Goal: Information Seeking & Learning: Understand process/instructions

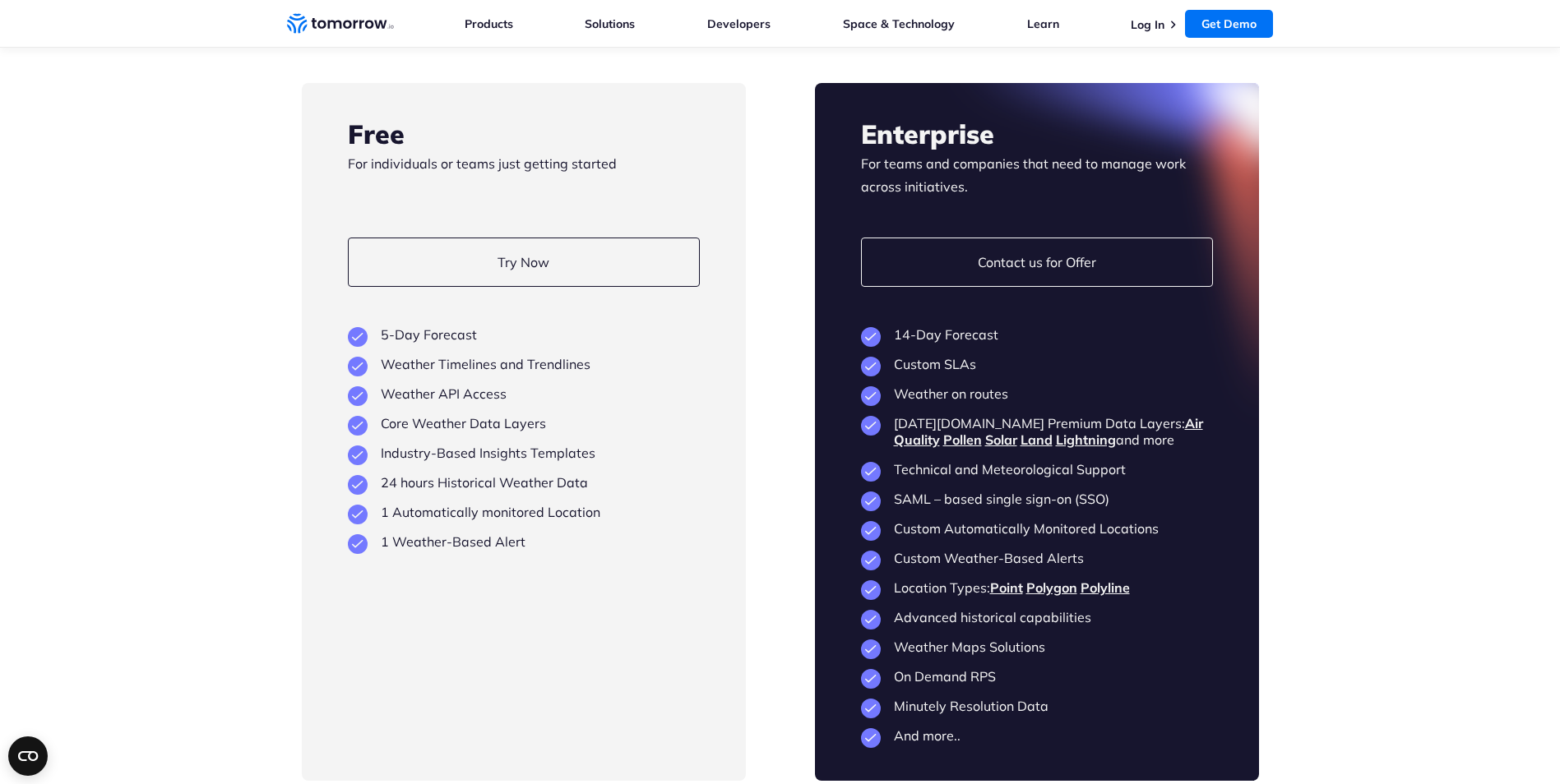
scroll to position [3815, 0]
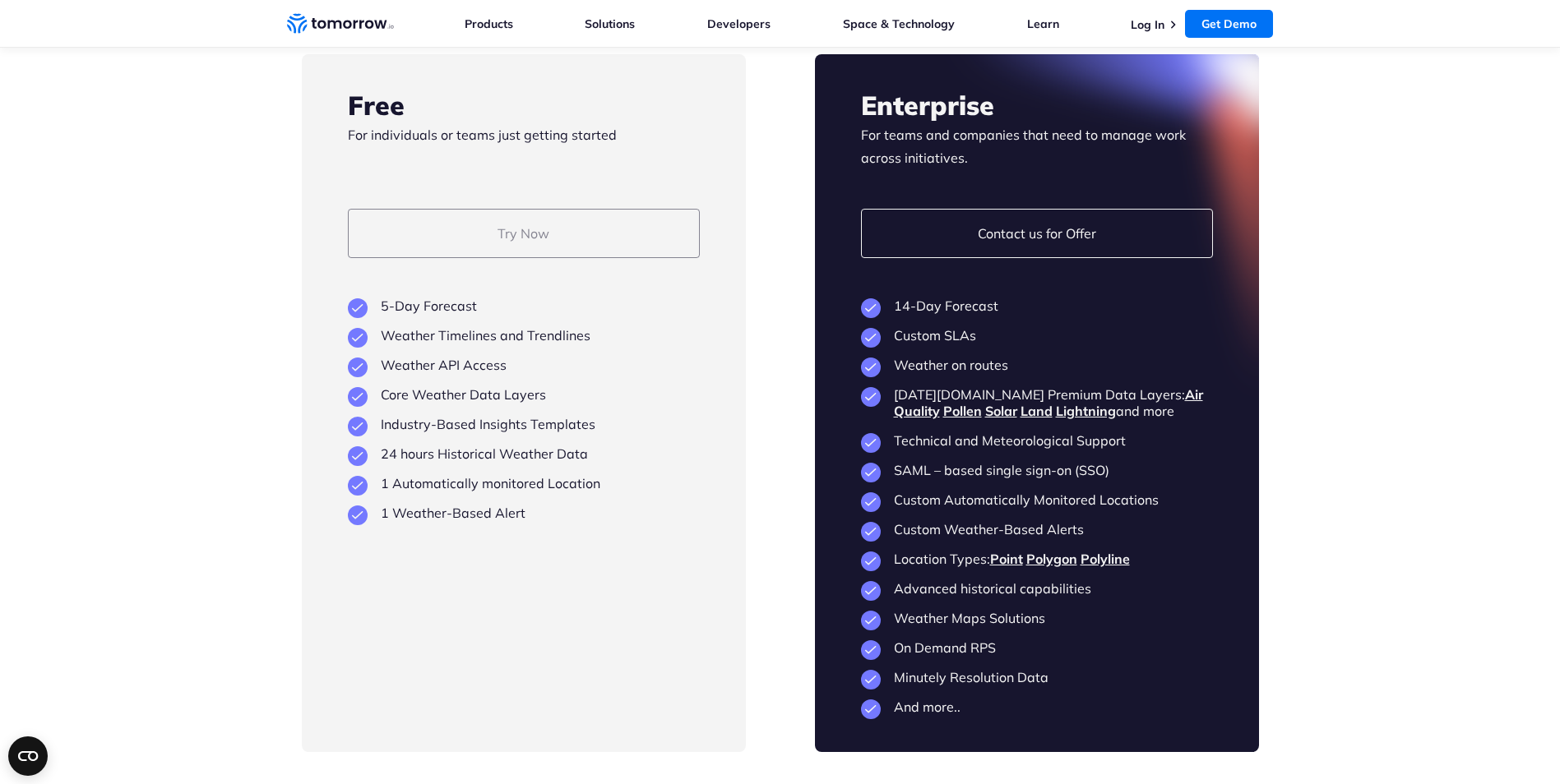
click at [529, 258] on link "Try Now" at bounding box center [524, 234] width 352 height 49
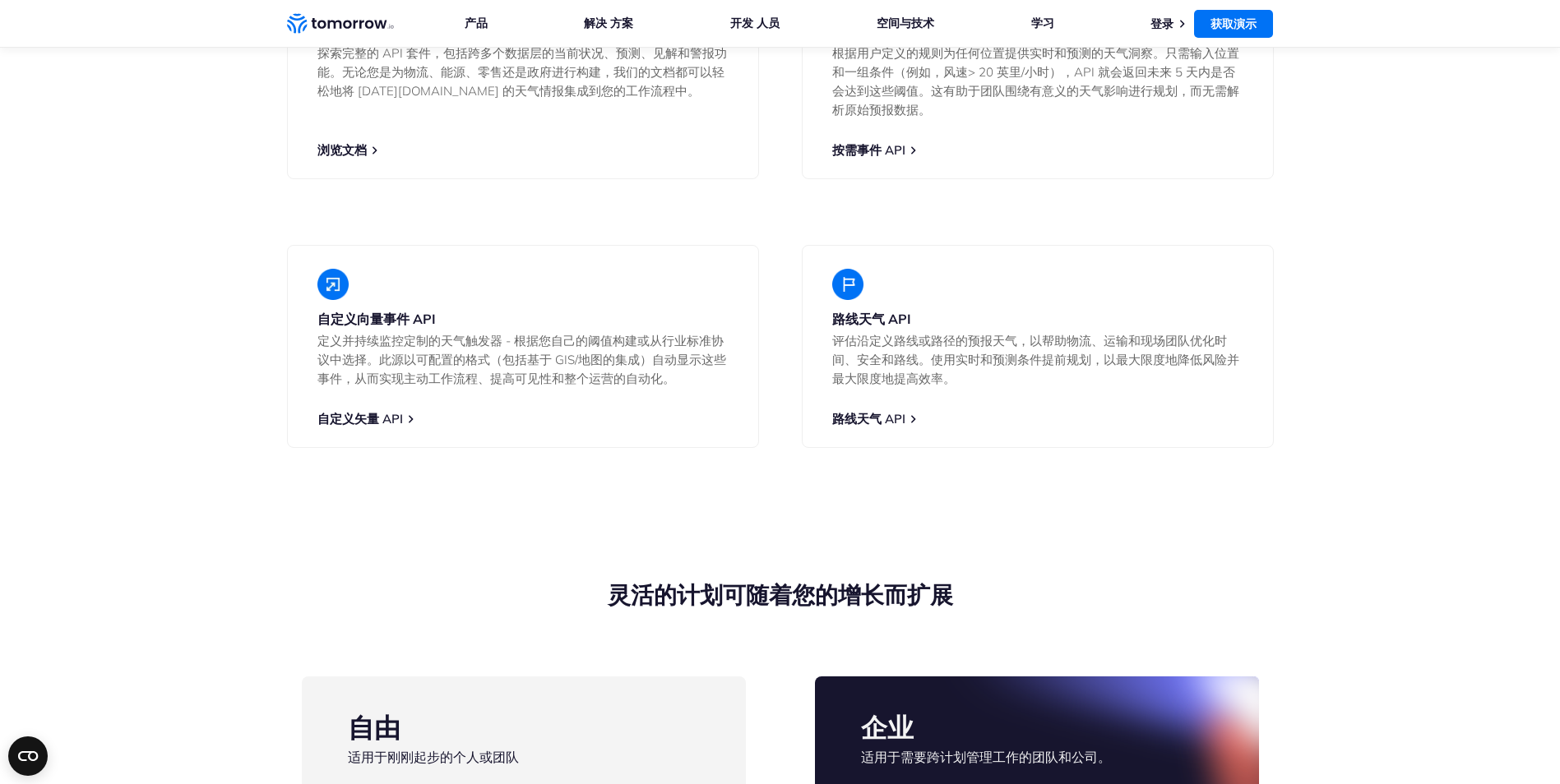
scroll to position [3454, 0]
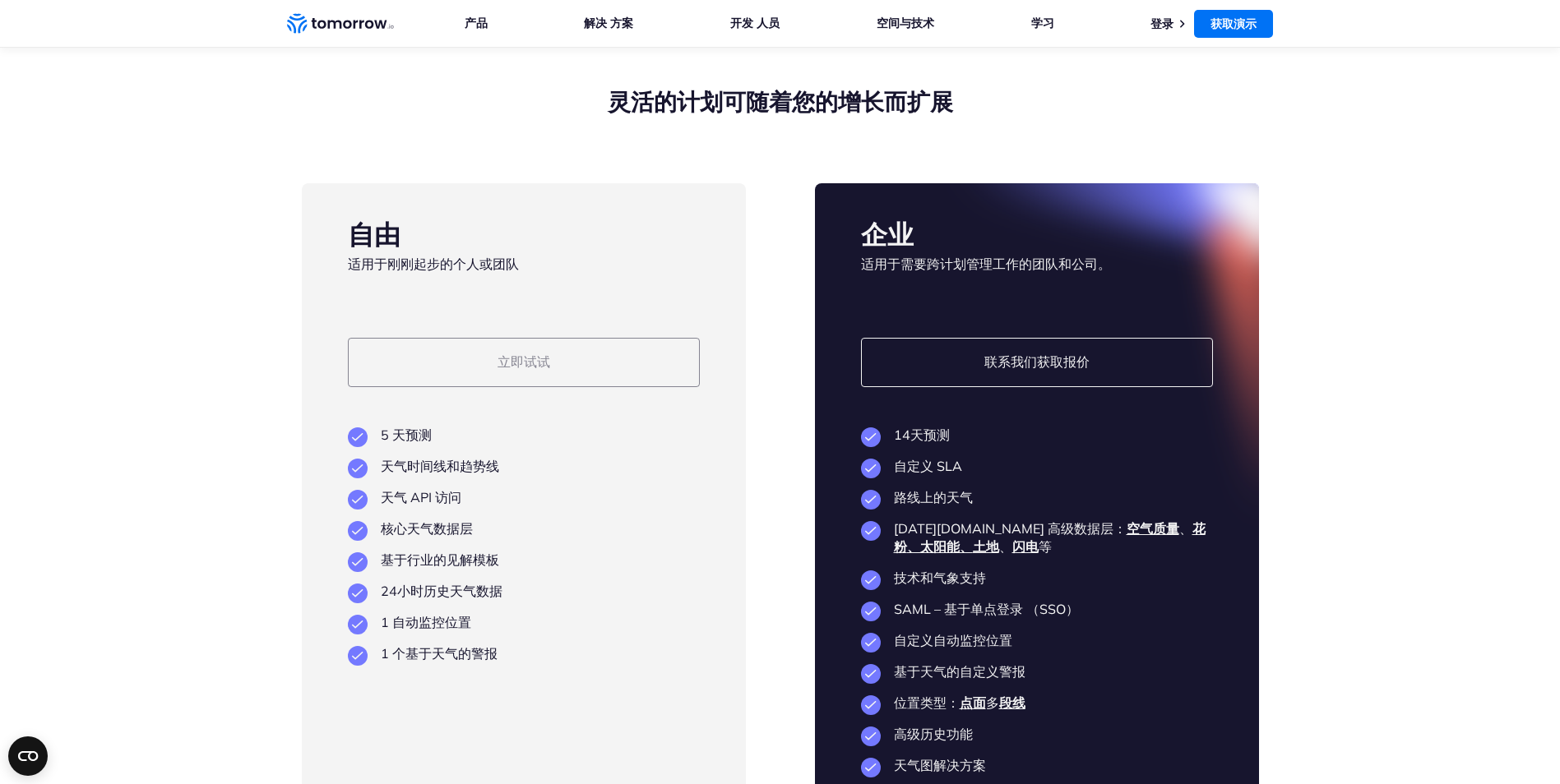
click at [640, 387] on link "立即试试" at bounding box center [524, 363] width 352 height 49
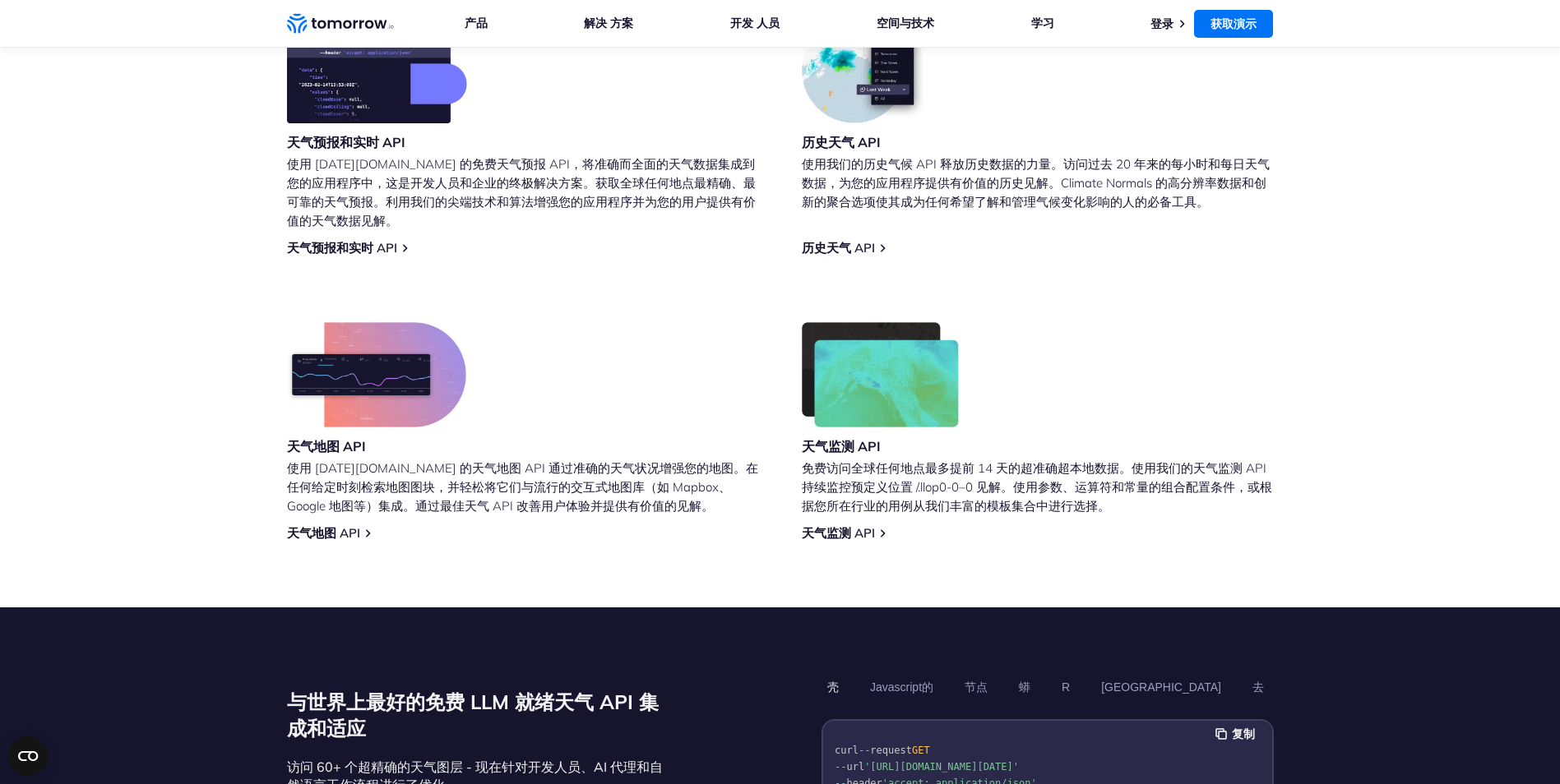
scroll to position [1152, 0]
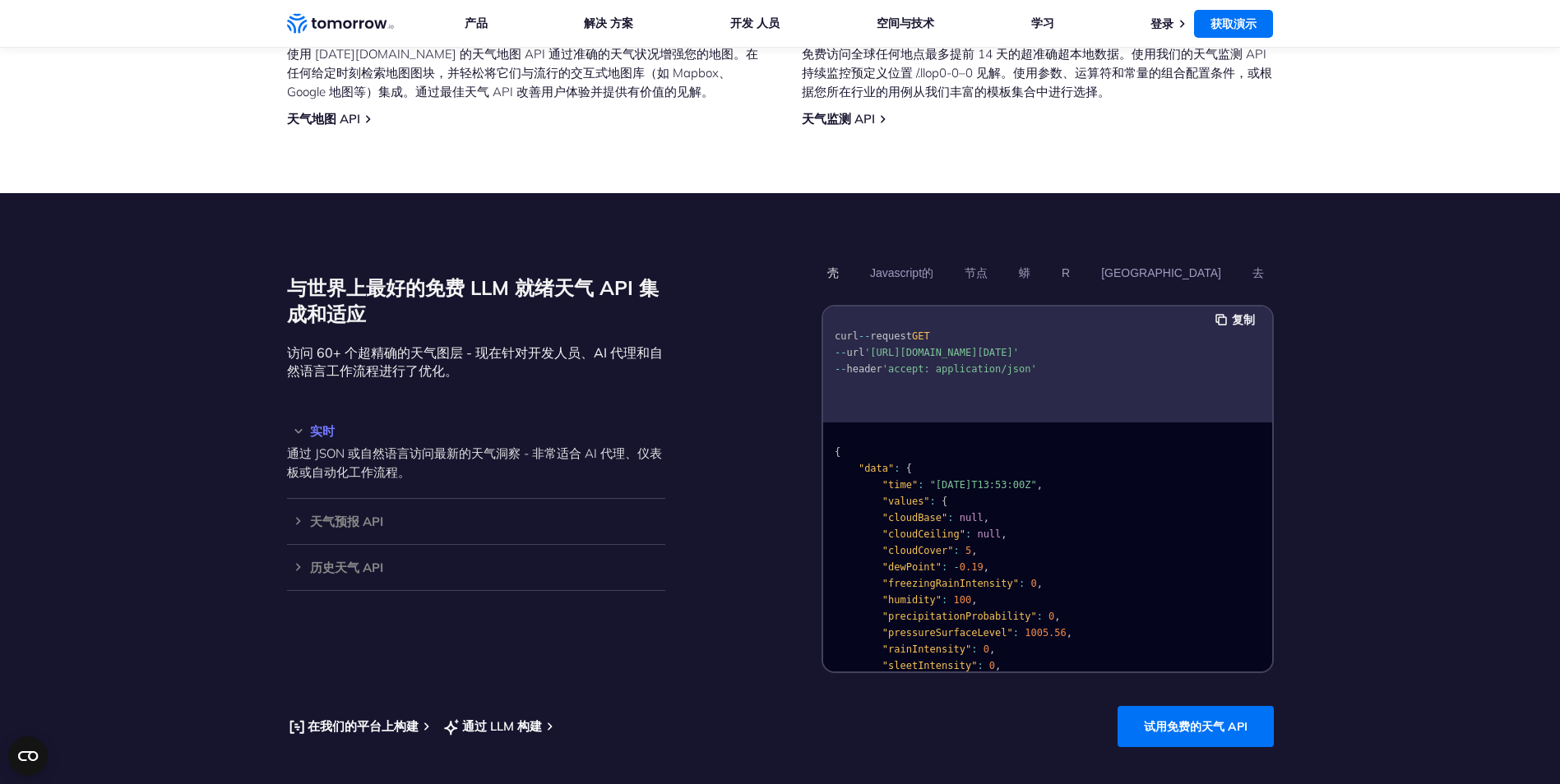
click at [1049, 543] on pre "{ "data" : { "time" : "2023-02-14T13:53:00Z" , "values" : { "cloudBase" : null …" at bounding box center [1048, 721] width 449 height 585
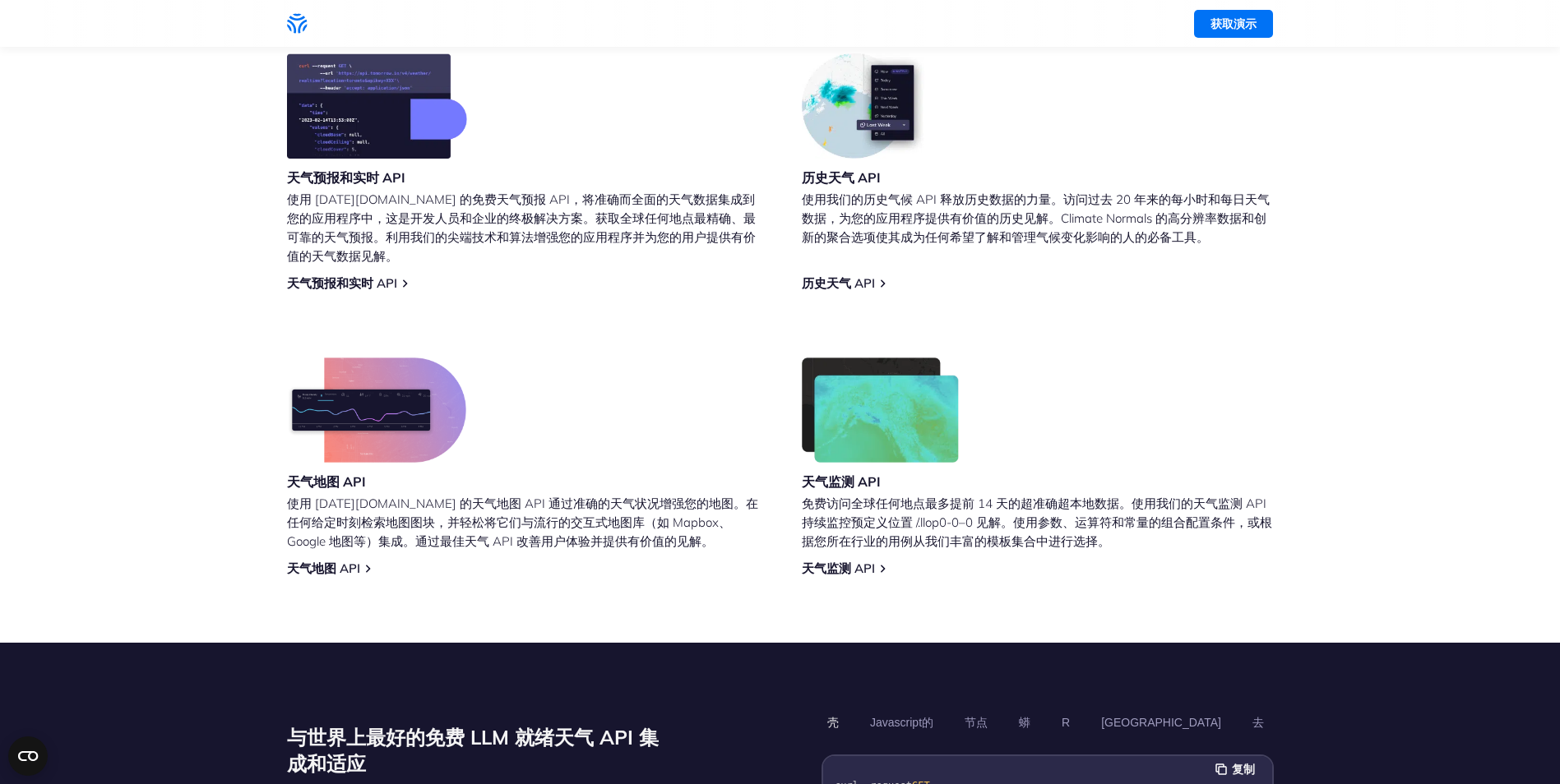
scroll to position [493, 0]
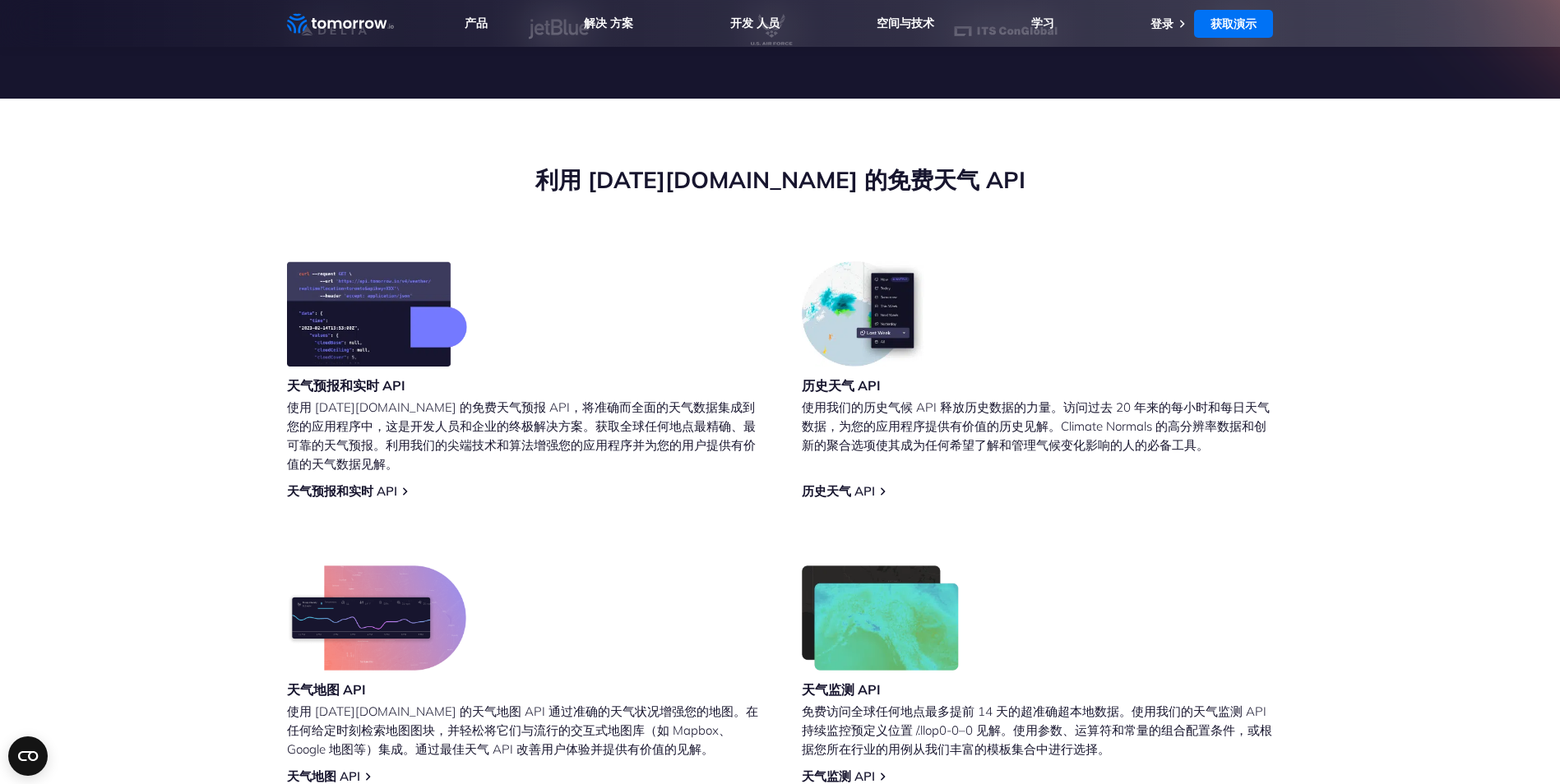
click at [369, 465] on p "使用 Tomorrow.io 的免费天气预报 API，将准确而全面的天气数据集成到您的应用程序中，这是开发人员和企业的终极解决方案。获取全球任何地点最精确、最…" at bounding box center [523, 436] width 472 height 76
click at [390, 499] on link "天气预报和实时 API" at bounding box center [342, 491] width 110 height 16
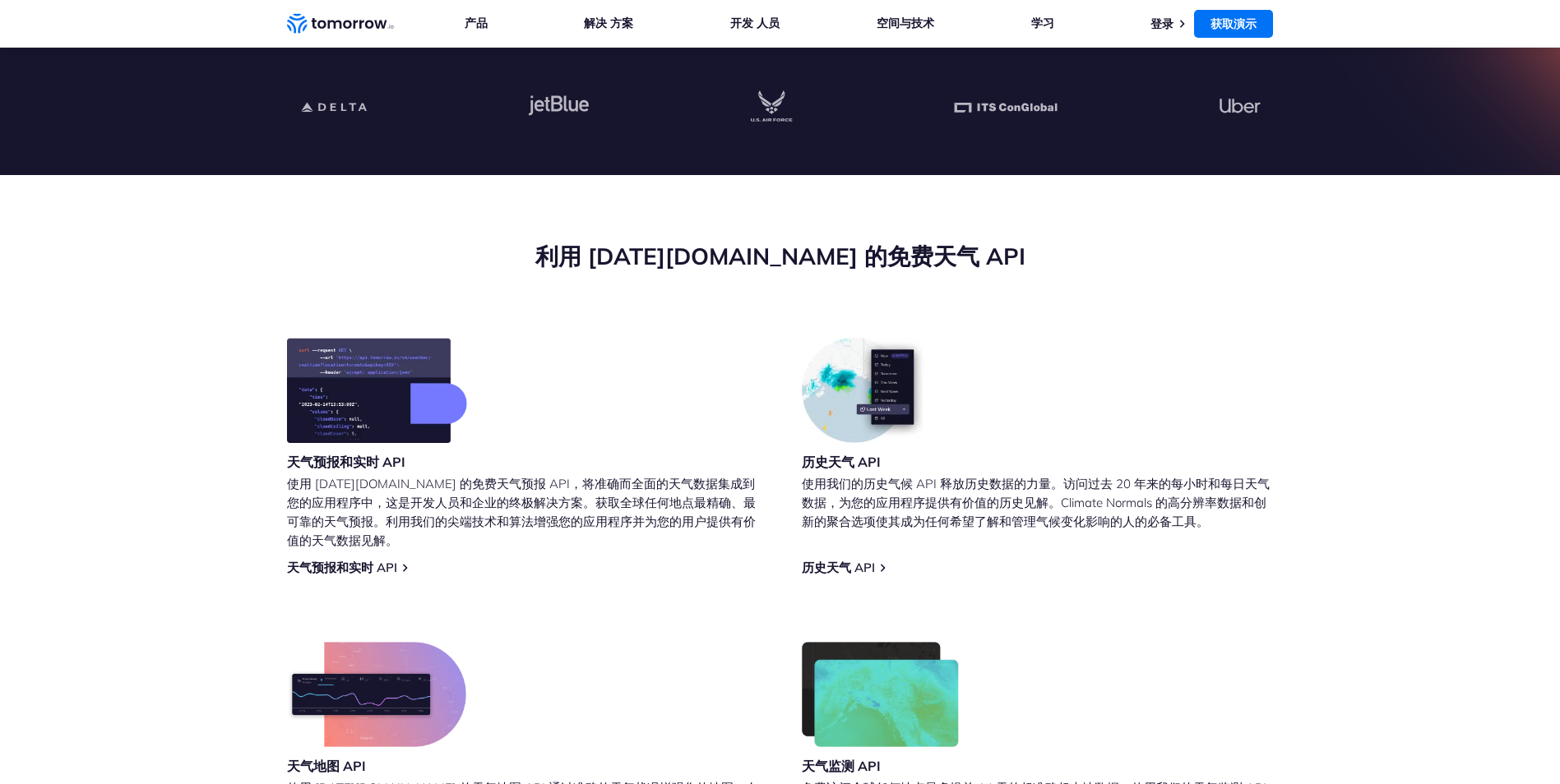
scroll to position [265, 0]
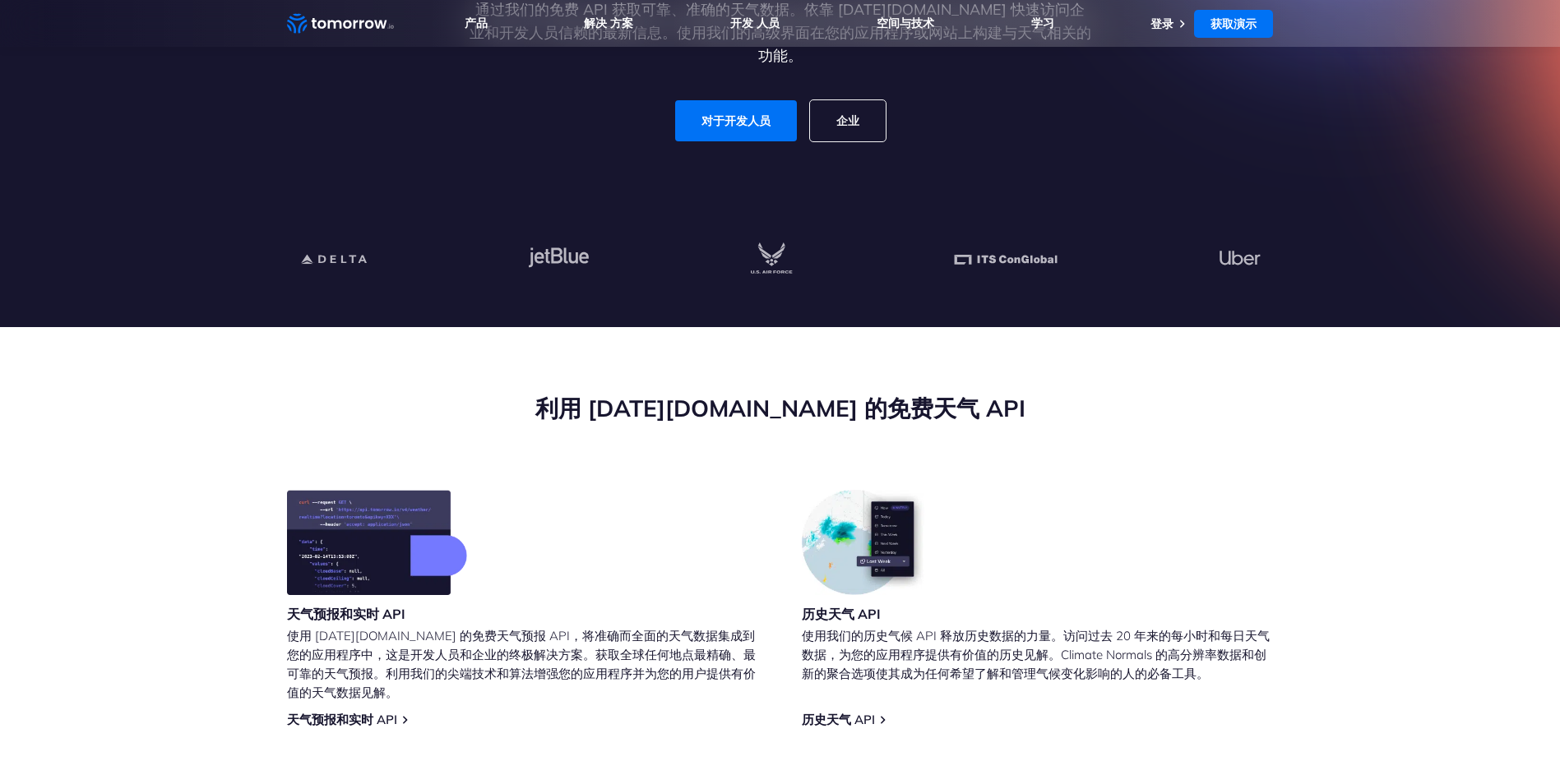
click at [355, 612] on h3 "天气预报和实时 API" at bounding box center [377, 614] width 180 height 18
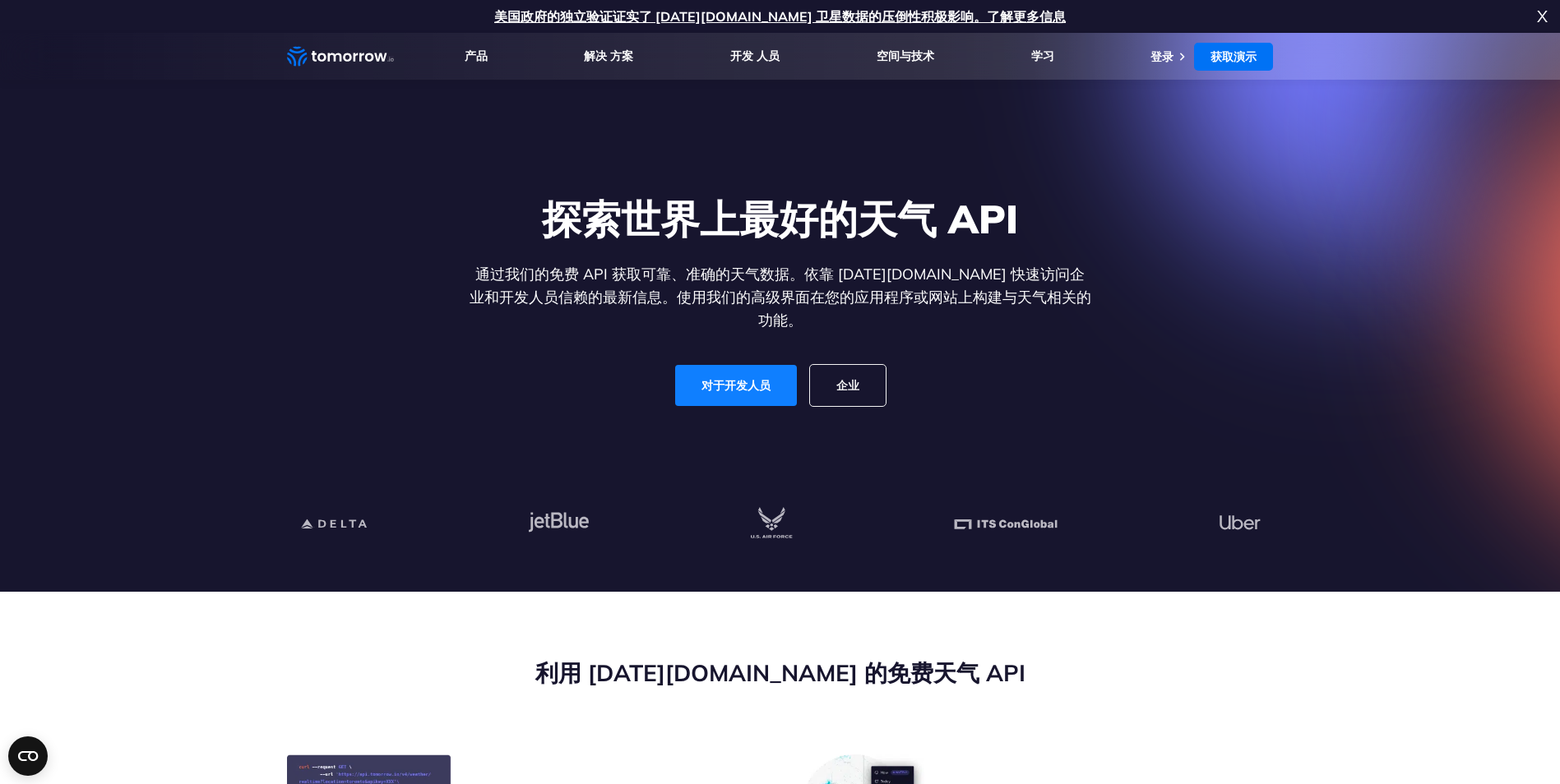
click at [718, 383] on link "对于开发人员" at bounding box center [736, 385] width 122 height 41
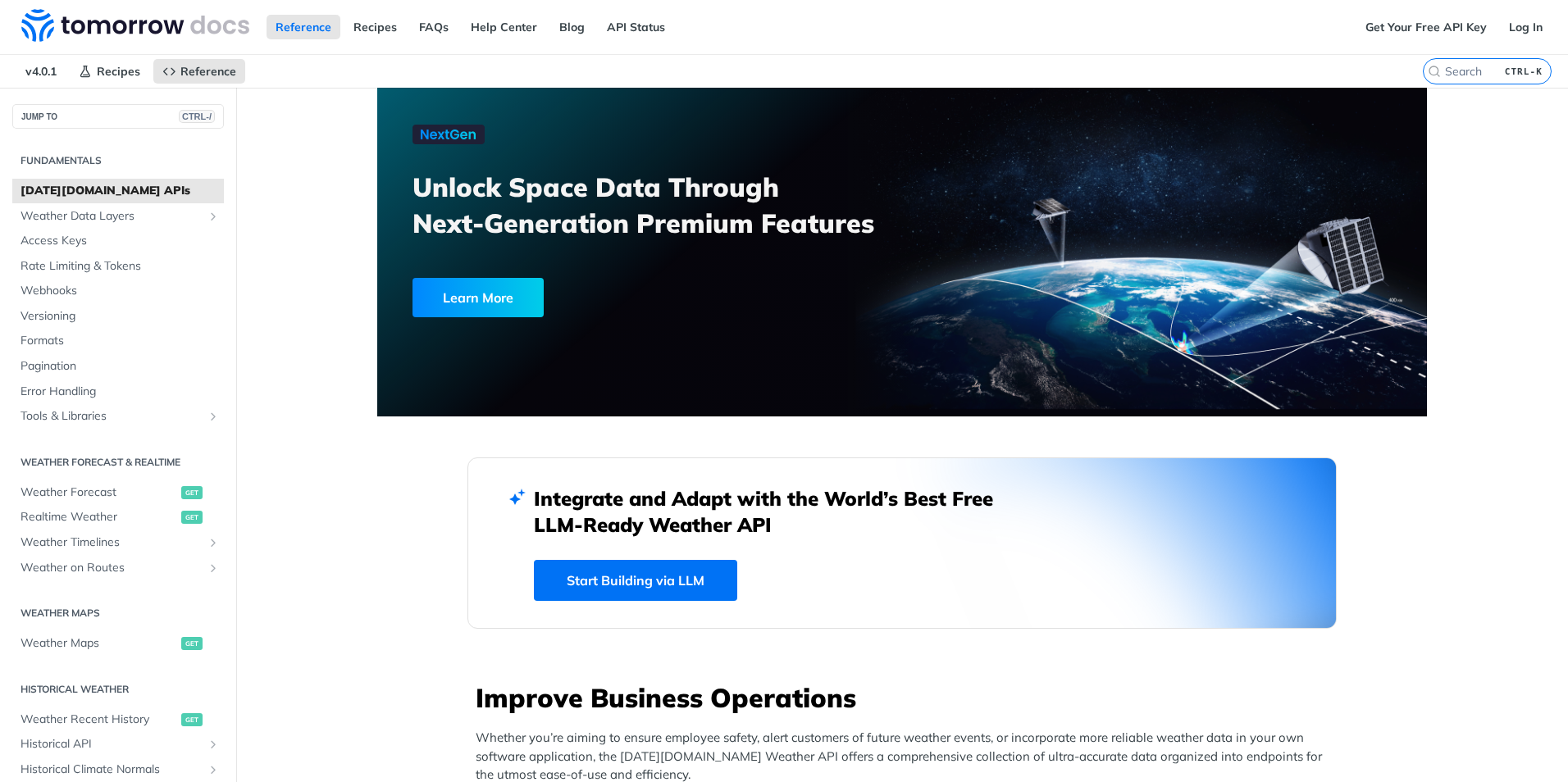
scroll to position [246, 0]
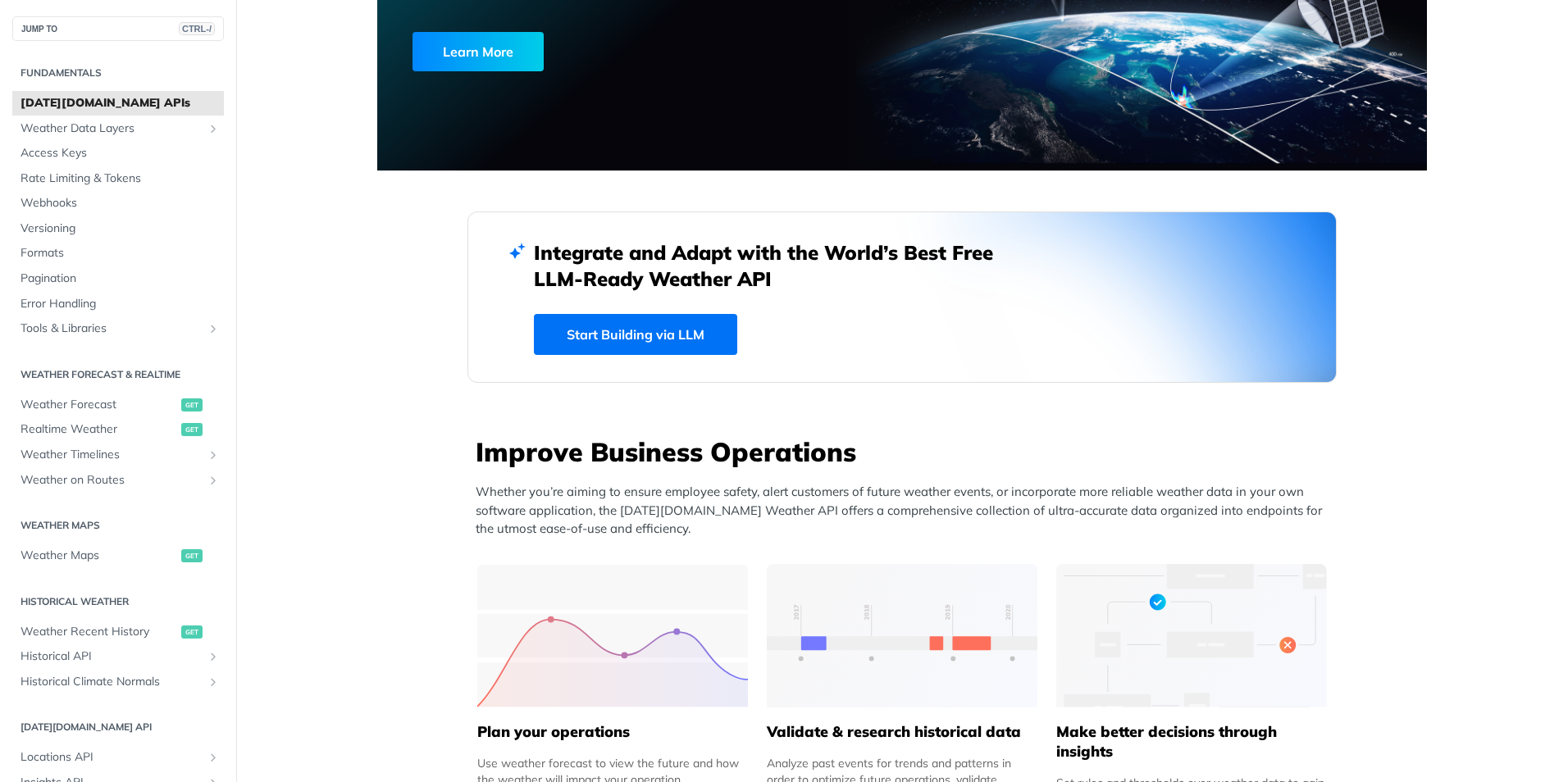
drag, startPoint x: 0, startPoint y: 0, endPoint x: 313, endPoint y: 387, distance: 497.7
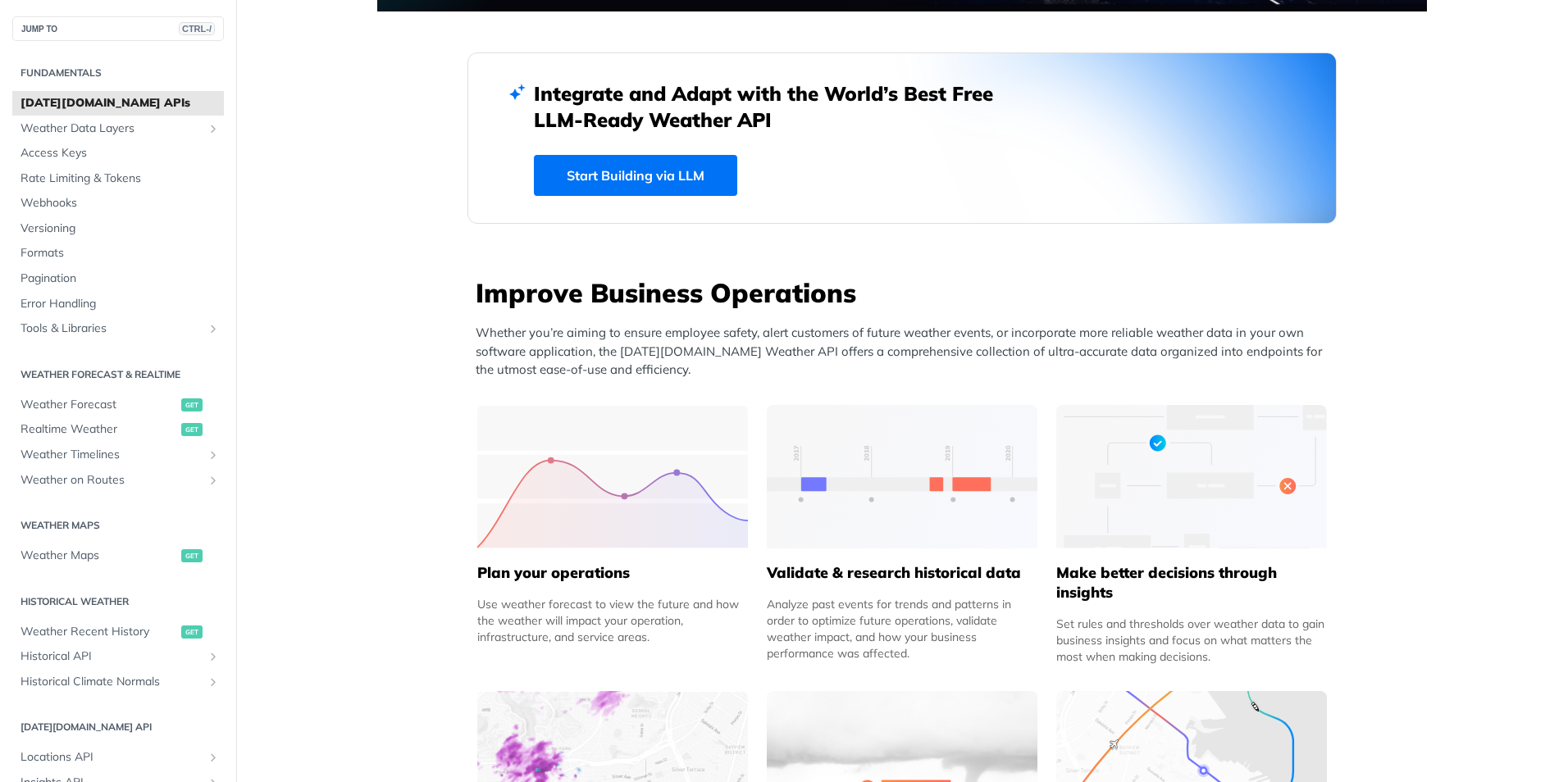
scroll to position [738, 0]
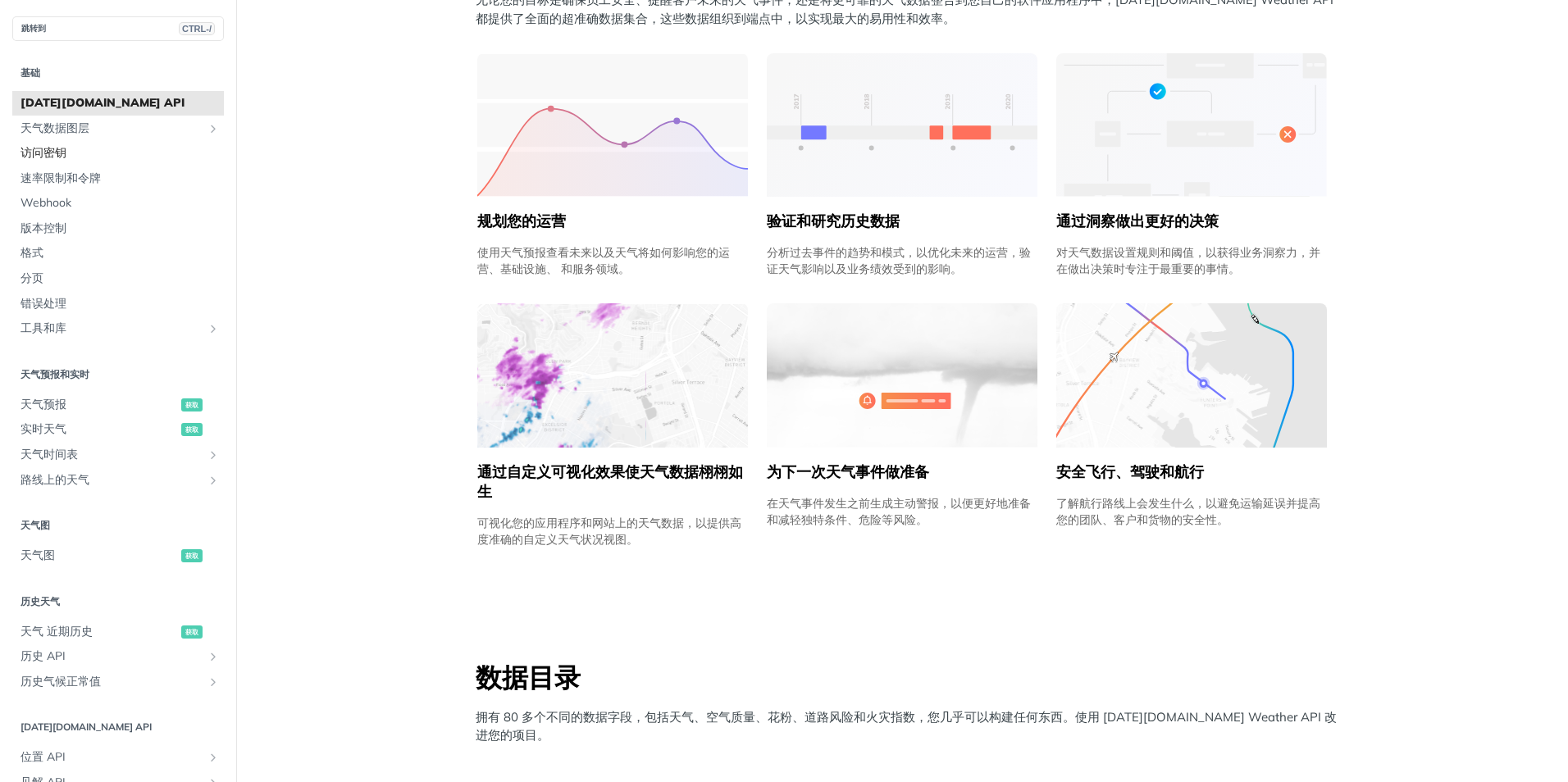
click at [60, 147] on span "访问密钥" at bounding box center [120, 153] width 199 height 16
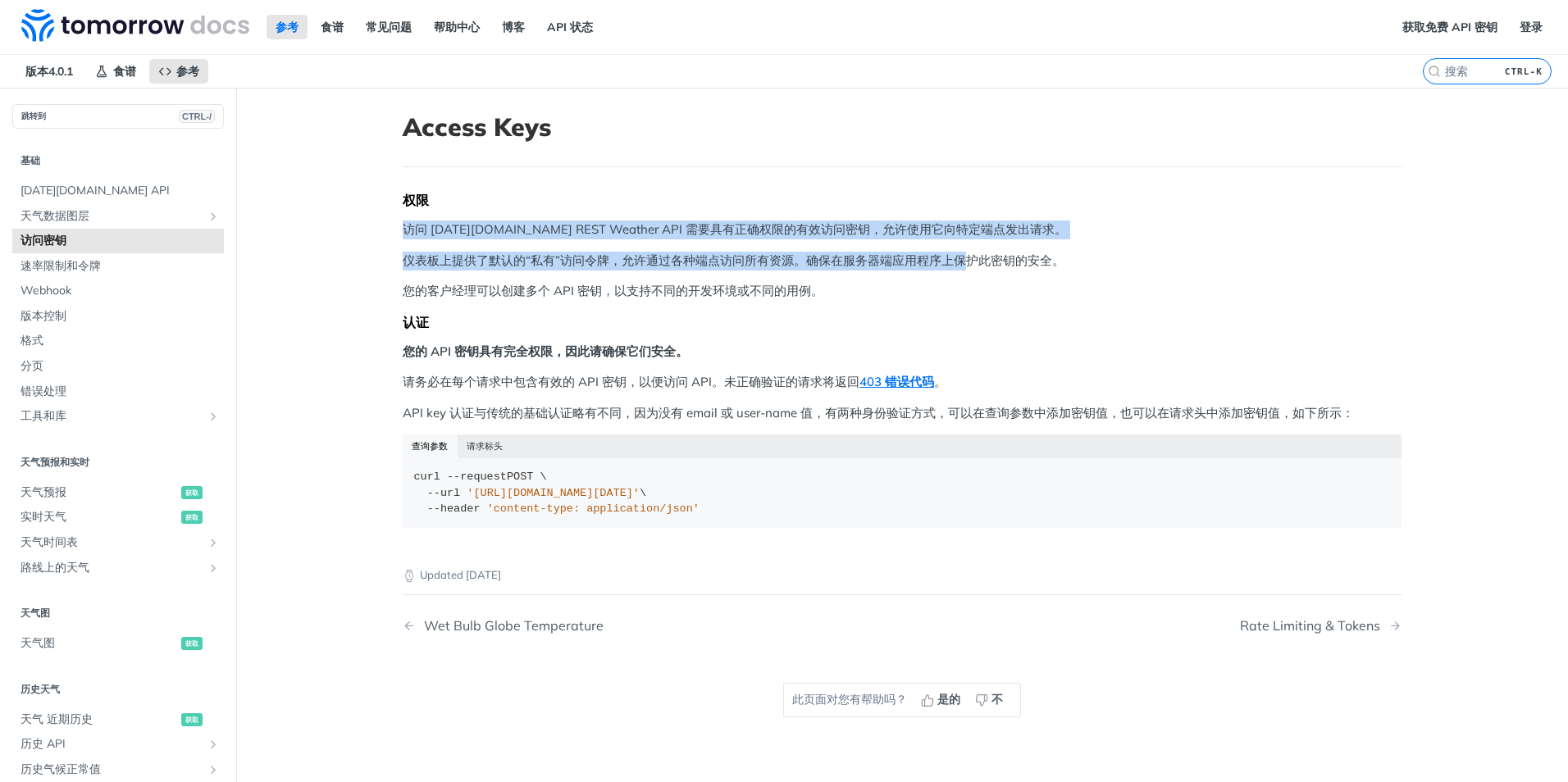
drag, startPoint x: 378, startPoint y: 232, endPoint x: 956, endPoint y: 259, distance: 578.6
click at [956, 259] on article "Access Keys 权限 访问 Tomorrow.io REST Weather API 需要具有正确权限的有效访问密钥，允许使用它向特定端点发出请求。 …" at bounding box center [901, 479] width 1049 height 782
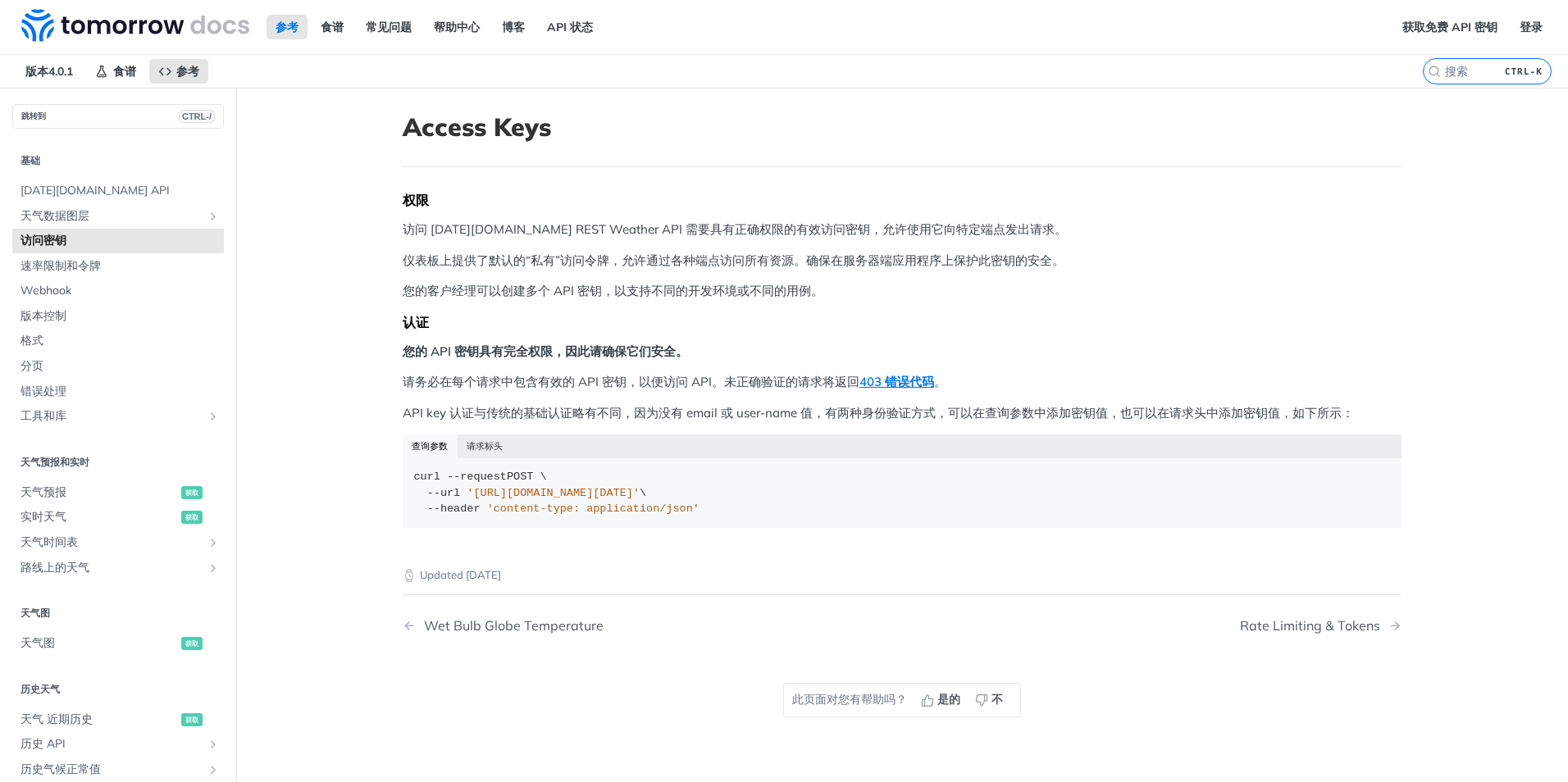
drag, startPoint x: 956, startPoint y: 259, endPoint x: 921, endPoint y: 287, distance: 44.8
click at [921, 287] on p "您的客户经理可以创建多个 API 密钥，以支持不同的开发环境或不同的用例。" at bounding box center [902, 292] width 999 height 19
drag, startPoint x: 826, startPoint y: 282, endPoint x: 388, endPoint y: 278, distance: 438.0
click at [388, 278] on article "Access Keys 权限 访问 Tomorrow.io REST Weather API 需要具有正确权限的有效访问密钥，允许使用它向特定端点发出请求。 …" at bounding box center [901, 479] width 1049 height 782
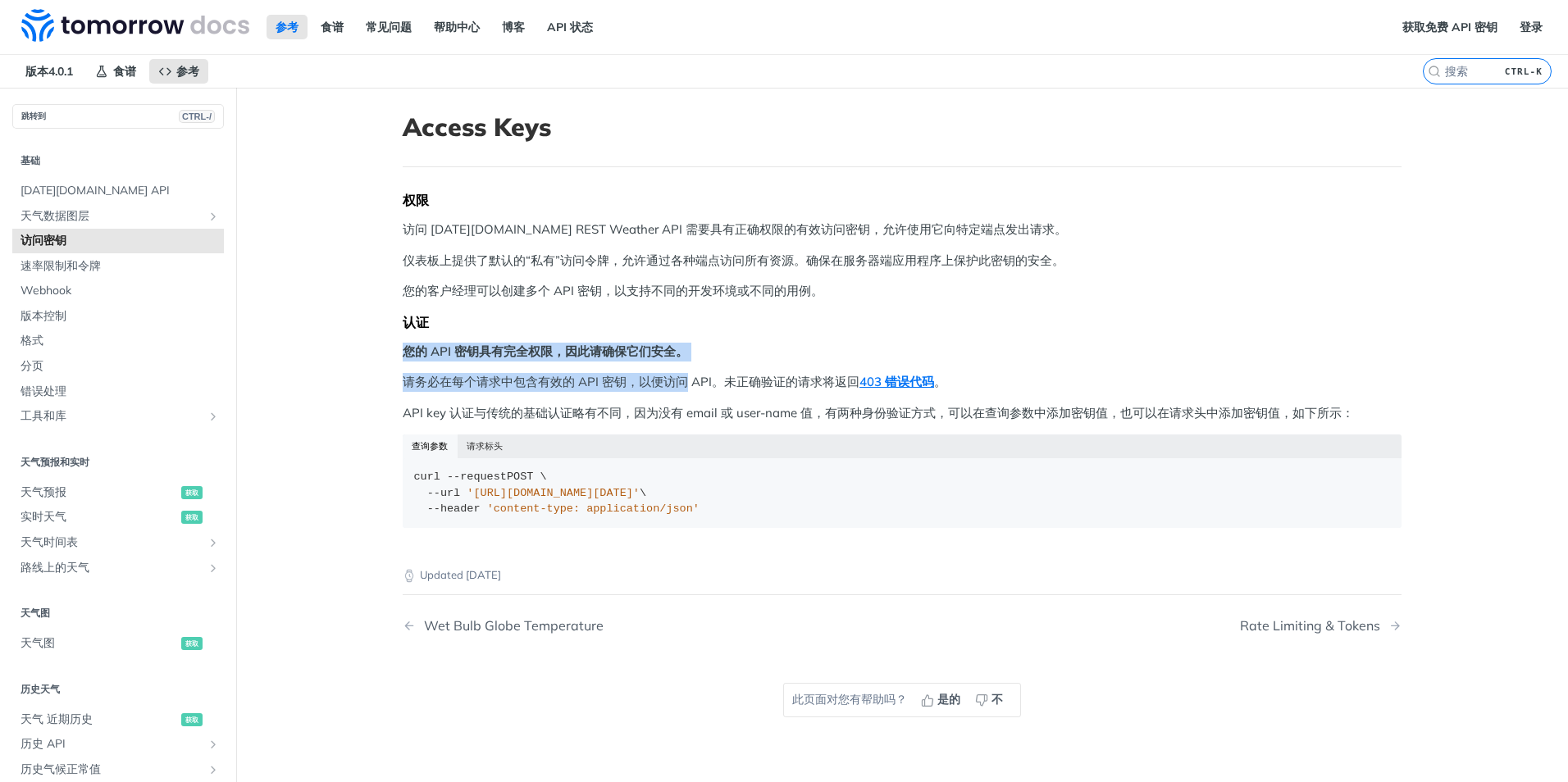
drag, startPoint x: 388, startPoint y: 278, endPoint x: 681, endPoint y: 371, distance: 307.4
click at [681, 371] on article "Access Keys 权限 访问 Tomorrow.io REST Weather API 需要具有正确权限的有效访问密钥，允许使用它向特定端点发出请求。 …" at bounding box center [901, 479] width 1049 height 782
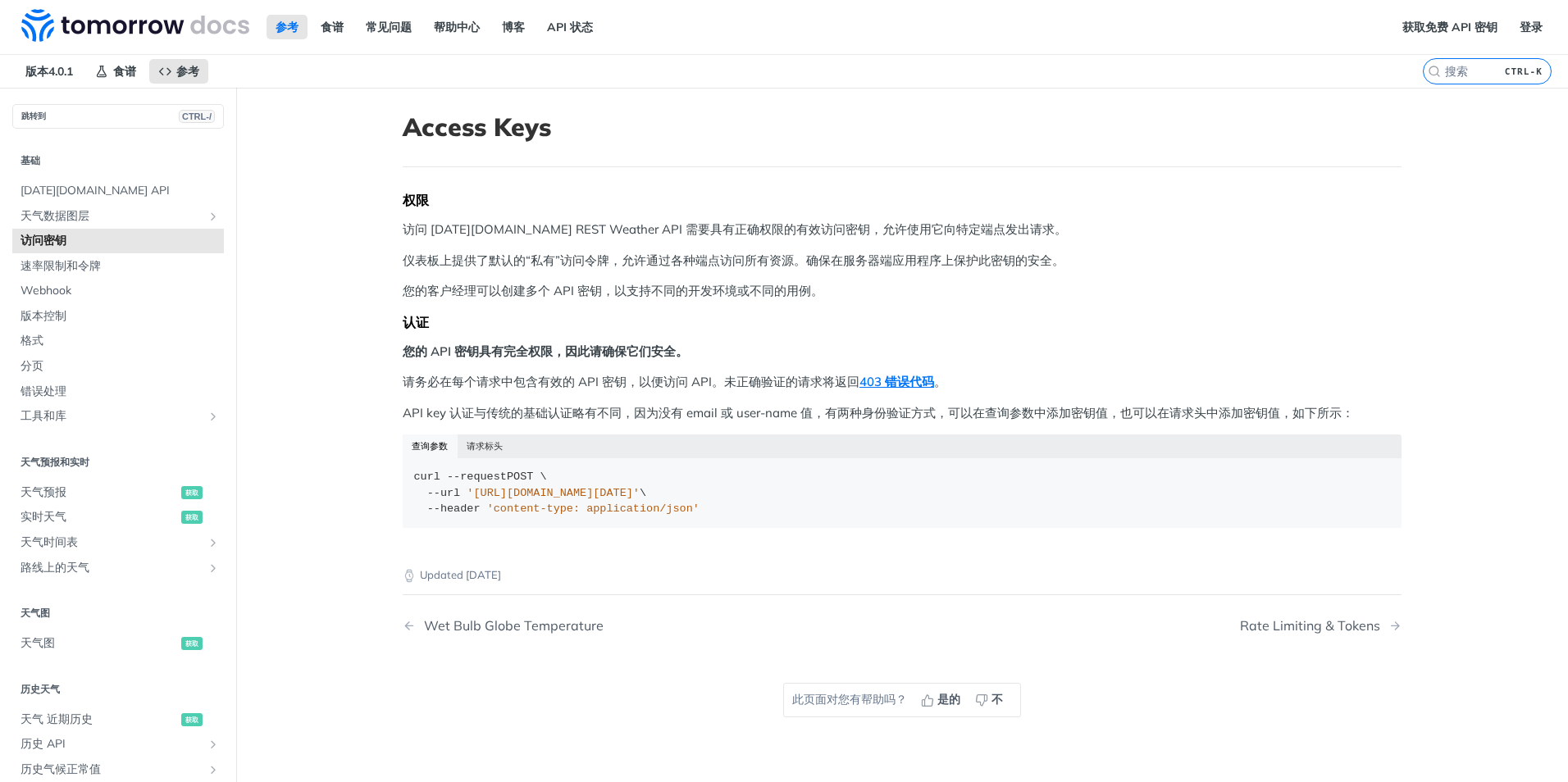
drag, startPoint x: 681, startPoint y: 371, endPoint x: 710, endPoint y: 377, distance: 29.6
click at [710, 377] on p "请务必在每个请求中包含有效的 API 密钥，以便访问 API。未正确验证的请求将返回 403 错误代码 。" at bounding box center [902, 382] width 999 height 19
drag, startPoint x: 681, startPoint y: 377, endPoint x: 815, endPoint y: 377, distance: 134.0
click at [815, 377] on p "请务必在每个请求中包含有效的 API 密钥，以便访问 API。未正确验证的请求将返回 403 错误代码 。" at bounding box center [902, 382] width 999 height 19
drag, startPoint x: 815, startPoint y: 377, endPoint x: 597, endPoint y: 411, distance: 220.6
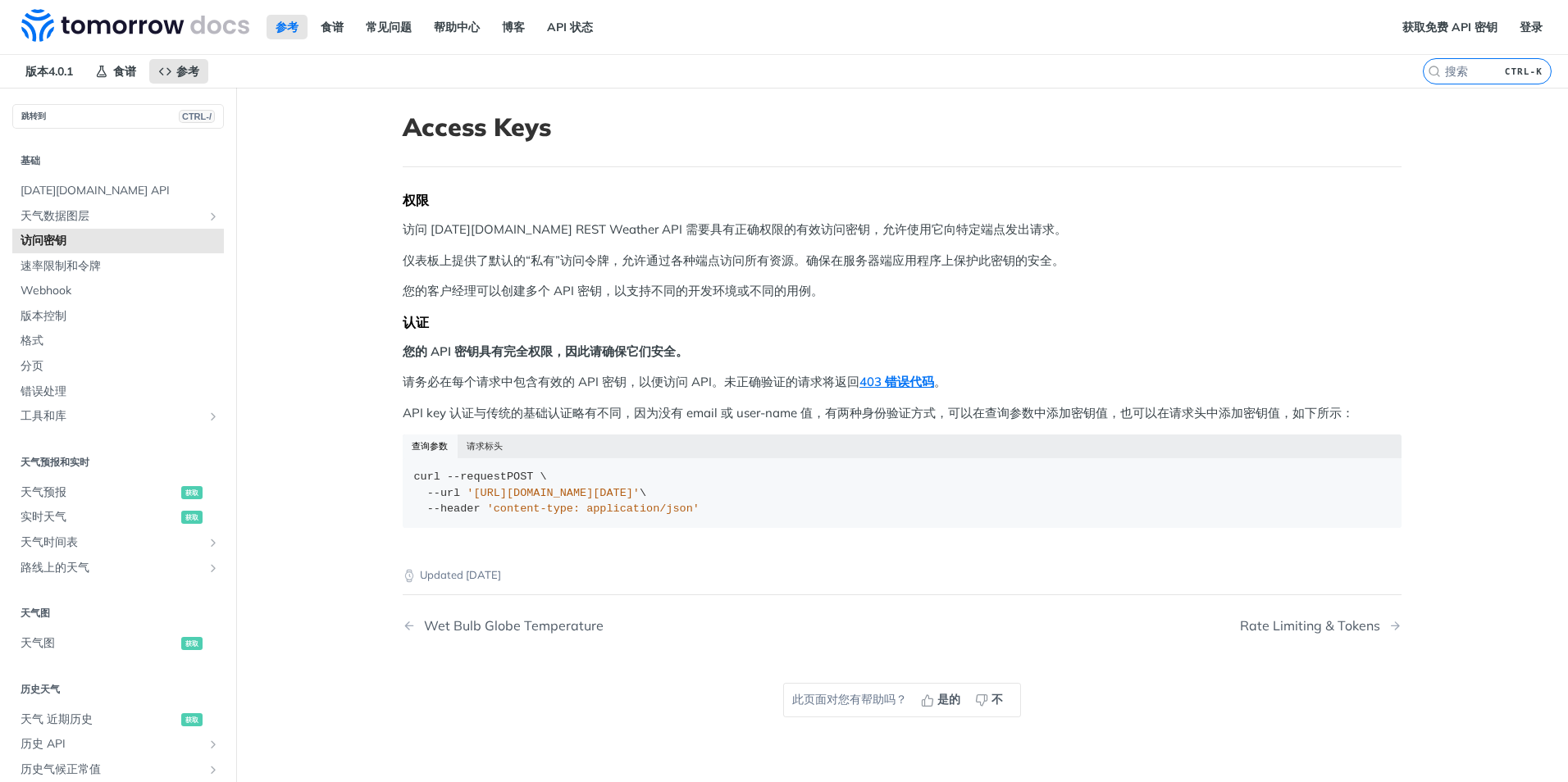
click at [597, 411] on p "API key 认证与传统的基础认证略有不同，因为没有 email 或 user-name 值，有两种身份验证方式，可以在查询参数中添加密钥值，也可以在请求头…" at bounding box center [902, 414] width 999 height 19
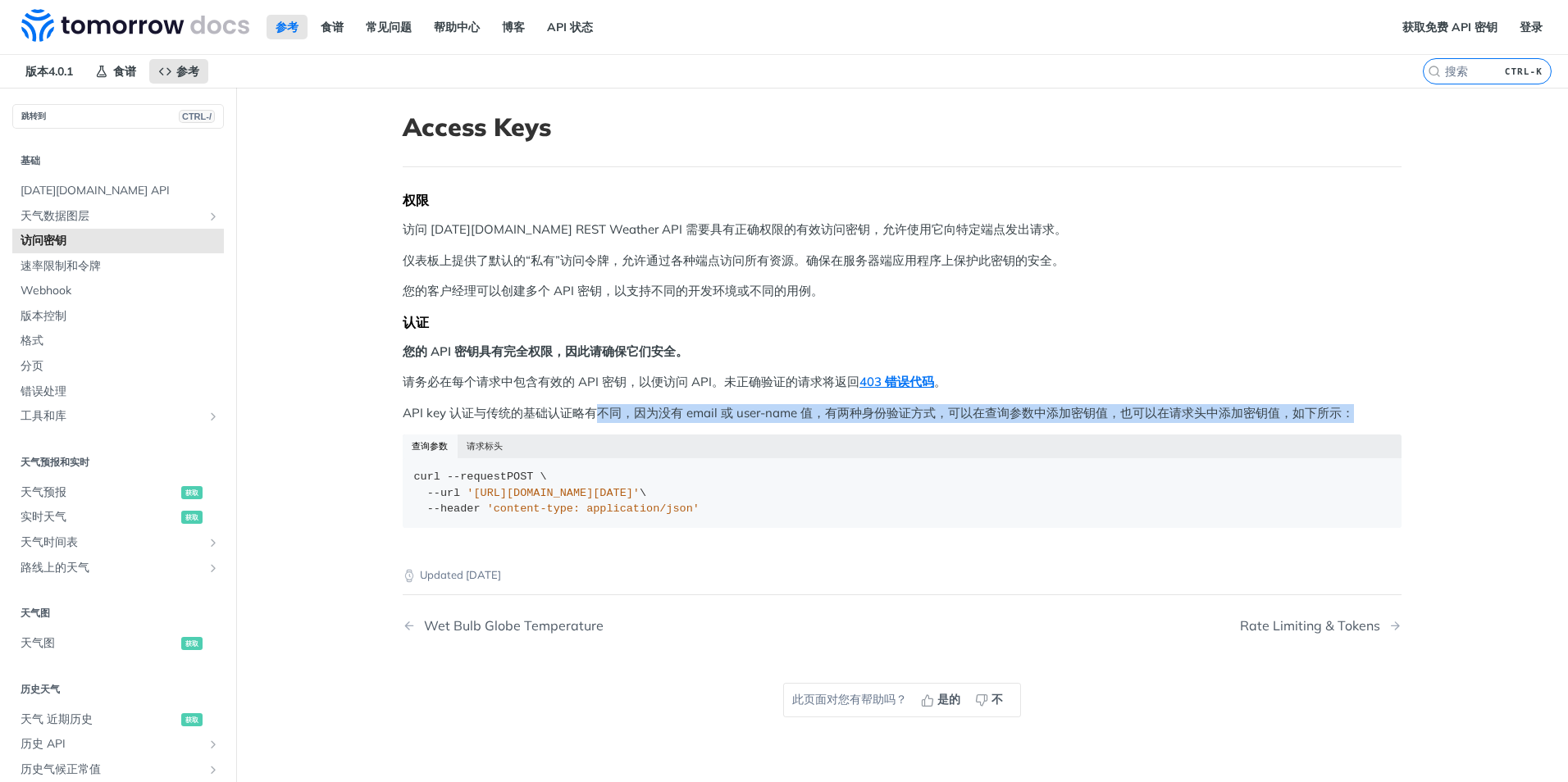
drag, startPoint x: 594, startPoint y: 410, endPoint x: 1398, endPoint y: 410, distance: 804.0
click at [1398, 410] on article "Access Keys 权限 访问 Tomorrow.io REST Weather API 需要具有正确权限的有效访问密钥，允许使用它向特定端点发出请求。 …" at bounding box center [901, 479] width 1049 height 782
click at [1403, 410] on article "Access Keys 权限 访问 Tomorrow.io REST Weather API 需要具有正确权限的有效访问密钥，允许使用它向特定端点发出请求。 …" at bounding box center [901, 479] width 1049 height 782
drag, startPoint x: 1375, startPoint y: 415, endPoint x: 647, endPoint y: 396, distance: 728.2
click at [647, 396] on div "权限 访问 Tomorrow.io REST Weather API 需要具有正确权限的有效访问密钥，允许使用它向特定端点发出请求。 仪表板上提供了默认的“私…" at bounding box center [902, 366] width 999 height 348
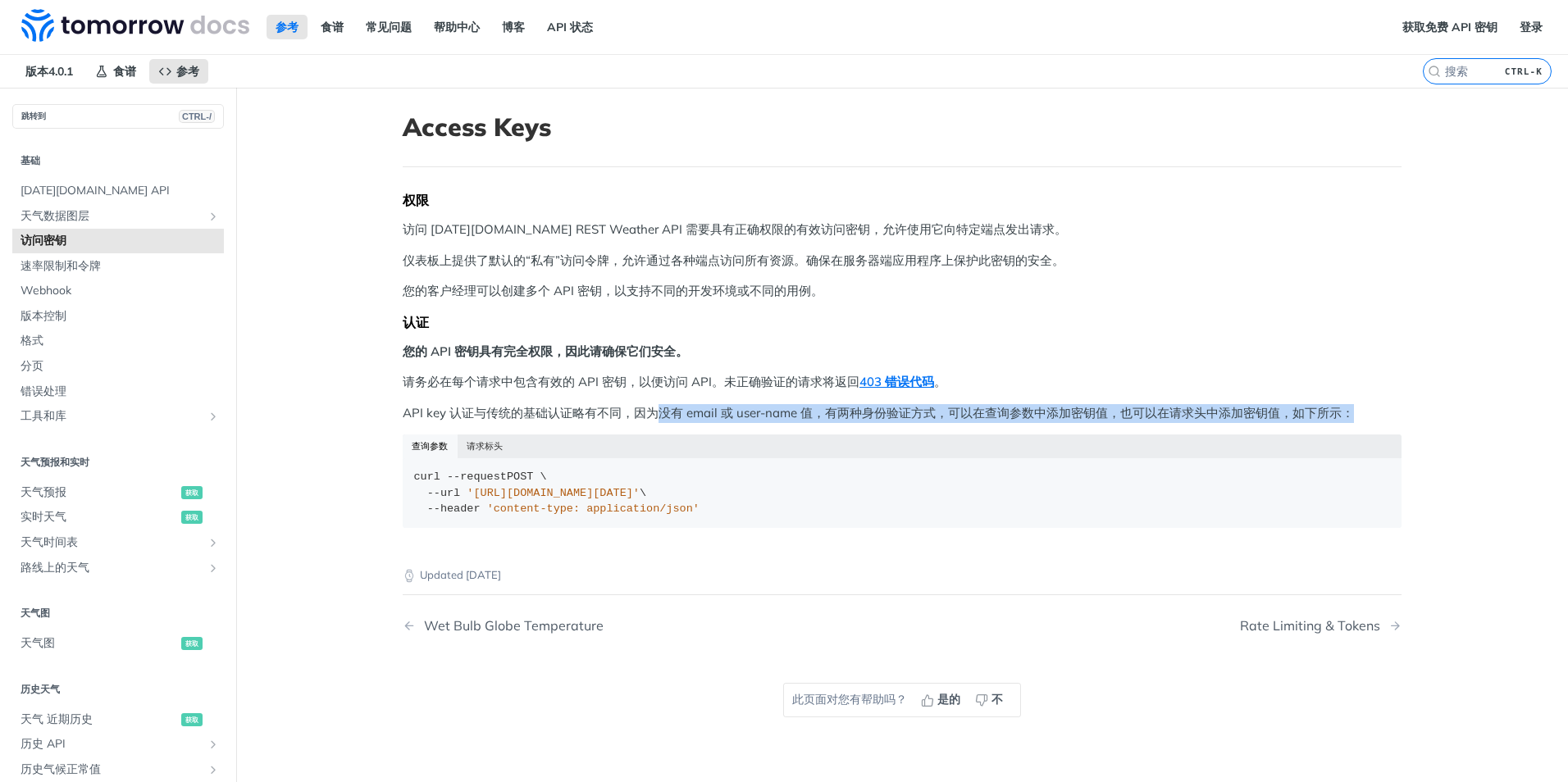
click at [1111, 418] on p "API key 认证与传统的基础认证略有不同，因为没有 email 或 user-name 值，有两种身份验证方式，可以在查询参数中添加密钥值，也可以在请求头…" at bounding box center [902, 414] width 999 height 19
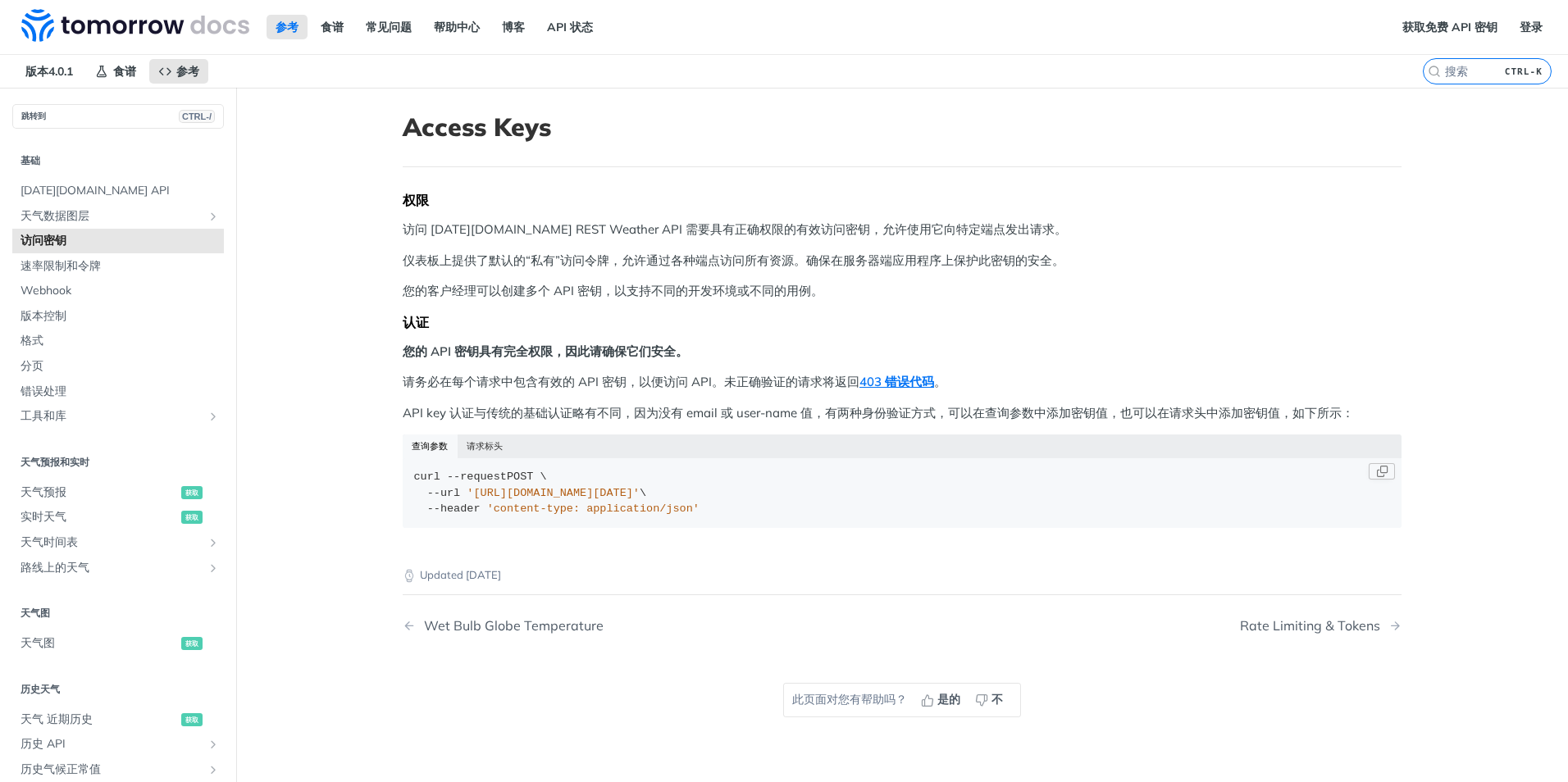
click at [582, 510] on span "'content-type: application/json'" at bounding box center [593, 508] width 213 height 12
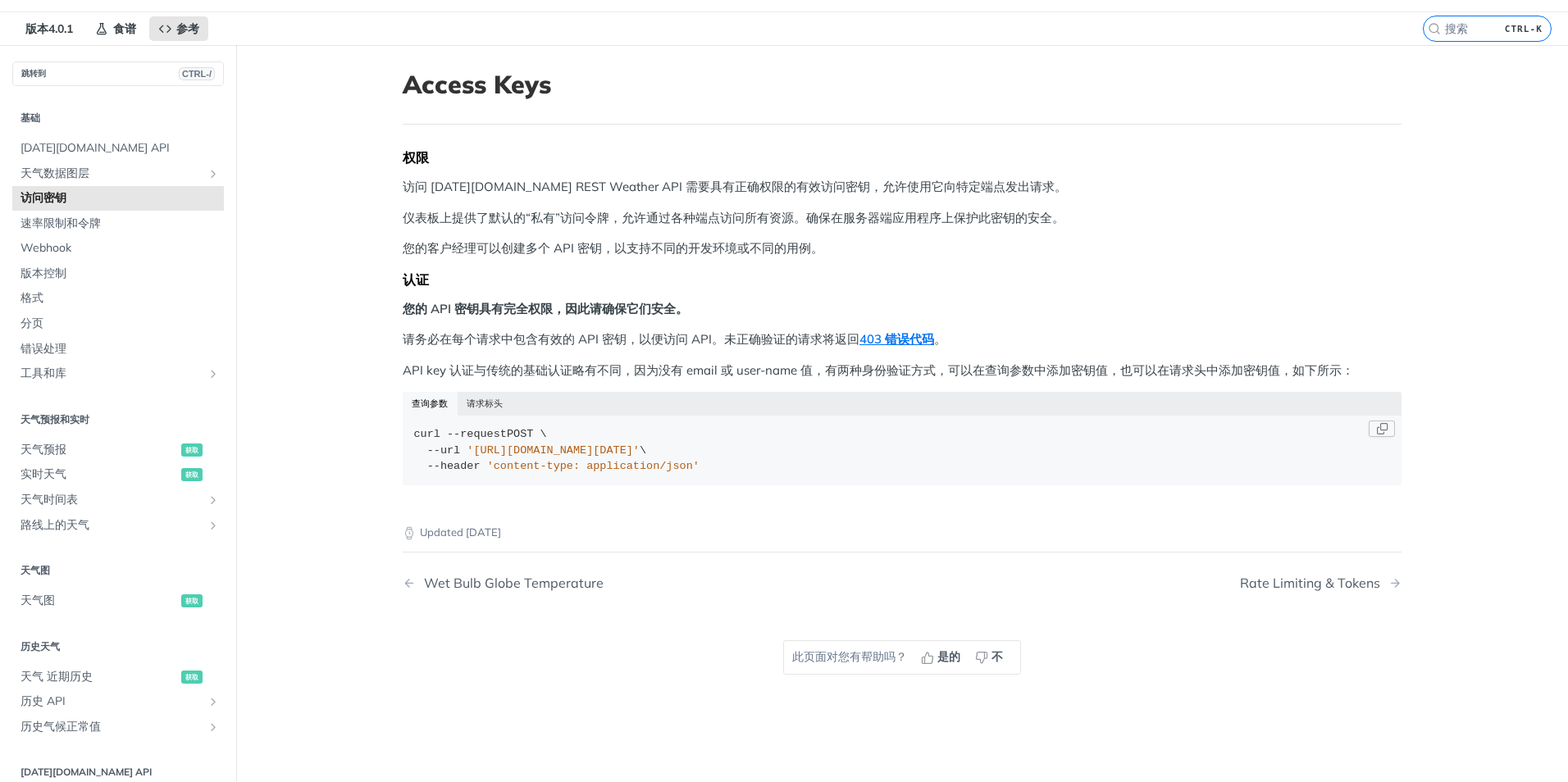
scroll to position [164, 0]
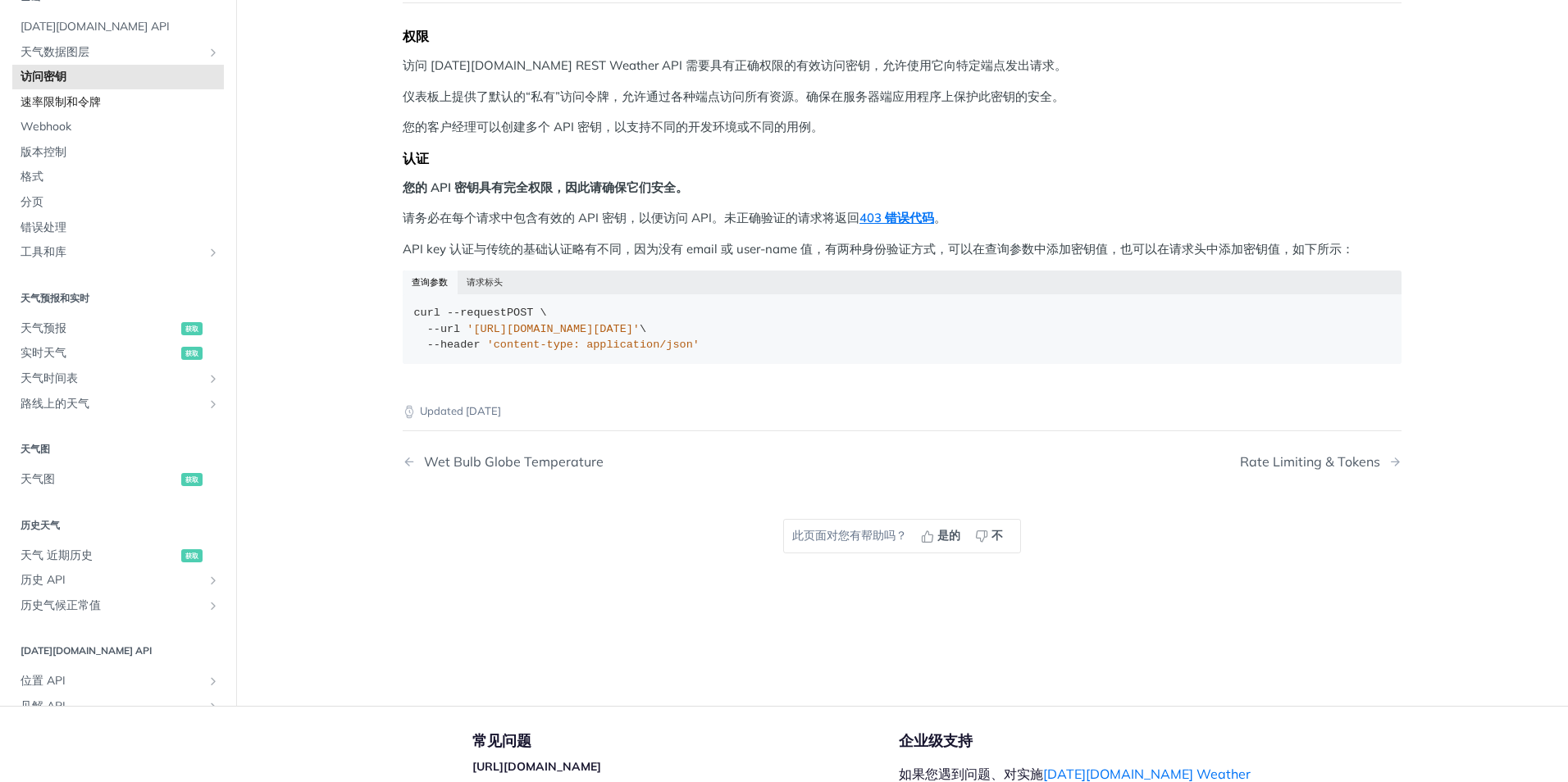
click at [60, 96] on span "速率限制和令牌" at bounding box center [120, 102] width 199 height 16
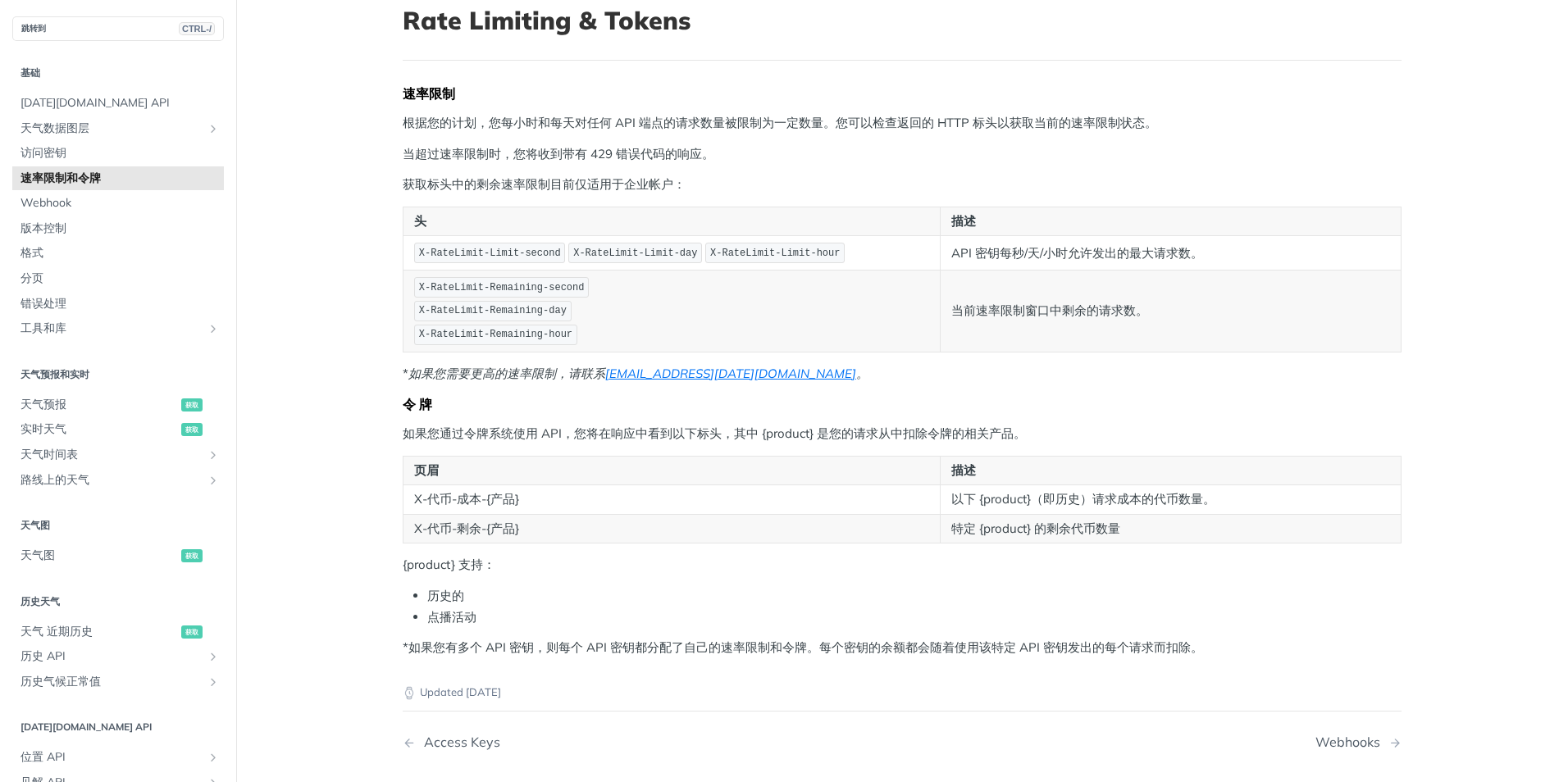
scroll to position [82, 0]
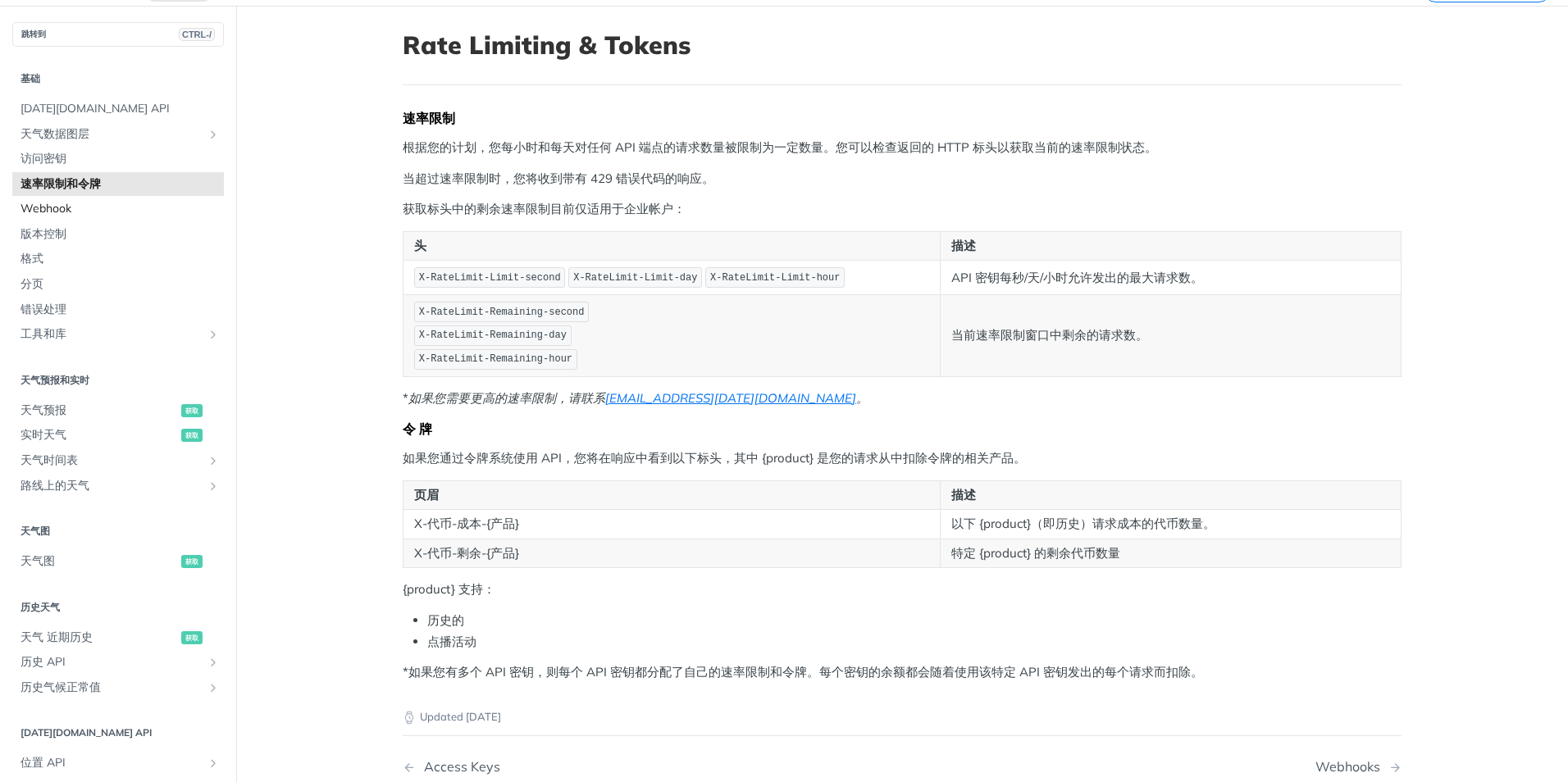
click at [68, 209] on span "Webhook" at bounding box center [120, 209] width 199 height 16
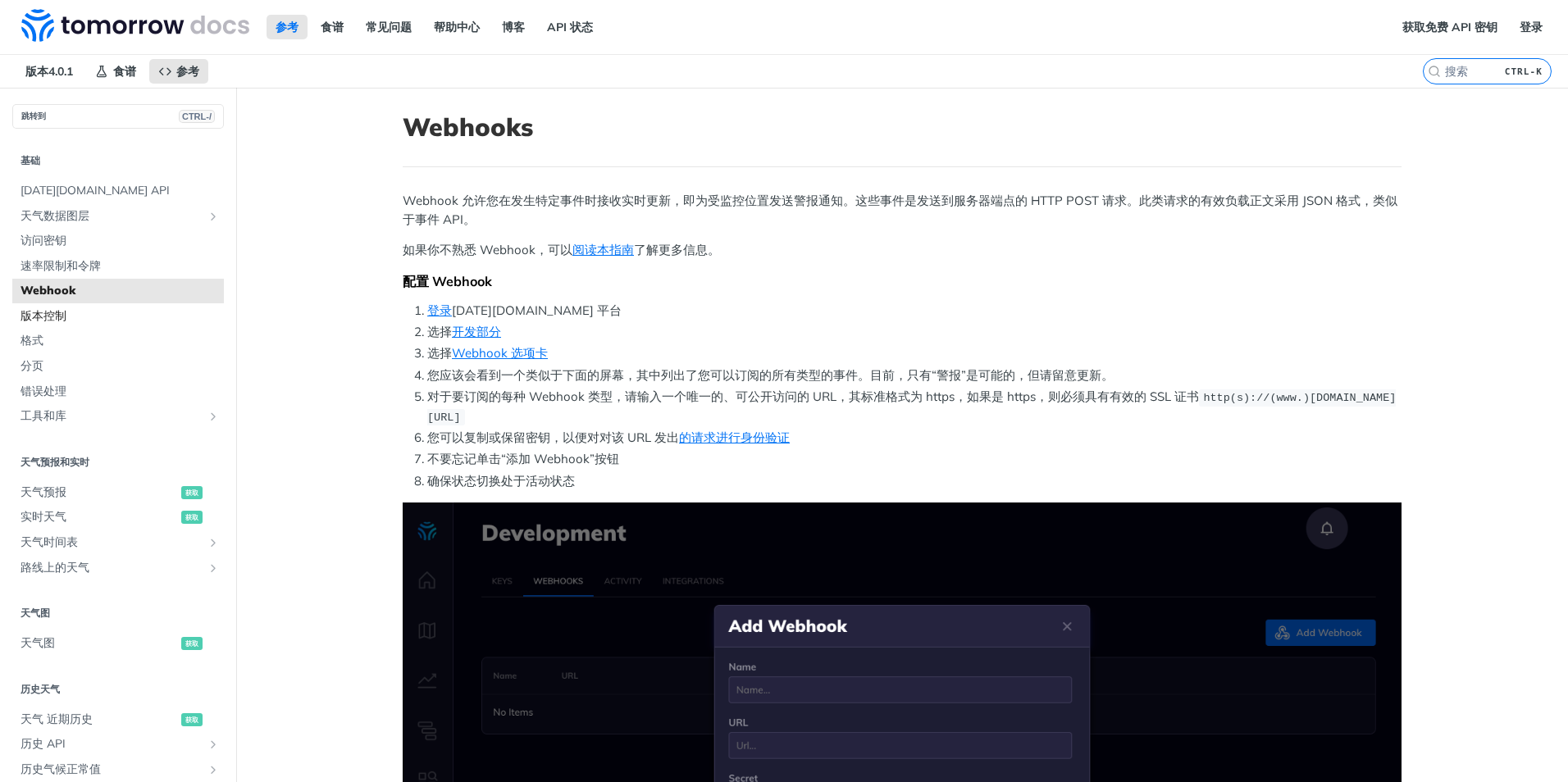
click at [60, 313] on span "版本控制" at bounding box center [120, 315] width 199 height 16
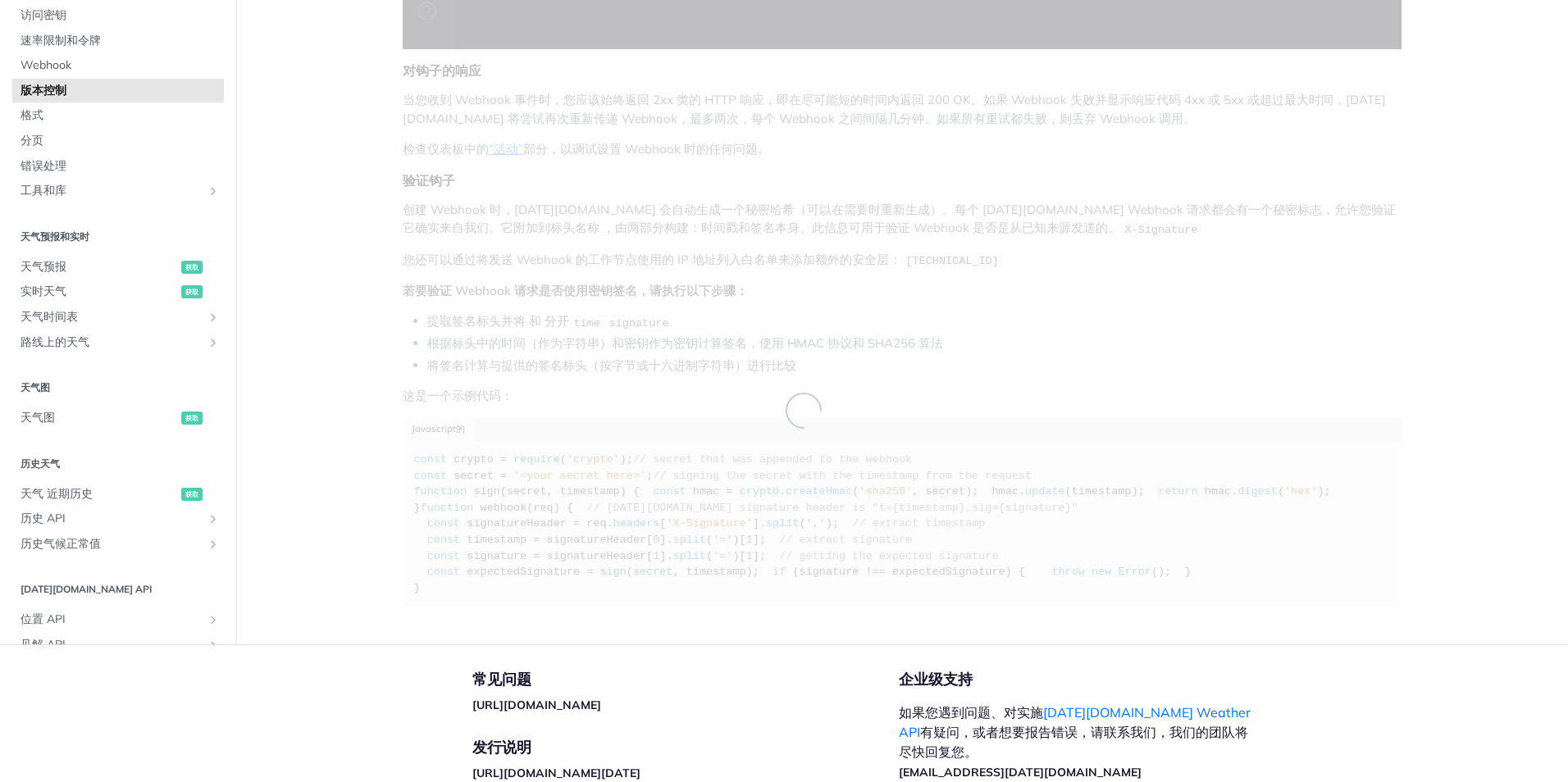
scroll to position [970, 0]
click at [77, 277] on span "天气预报" at bounding box center [99, 267] width 157 height 16
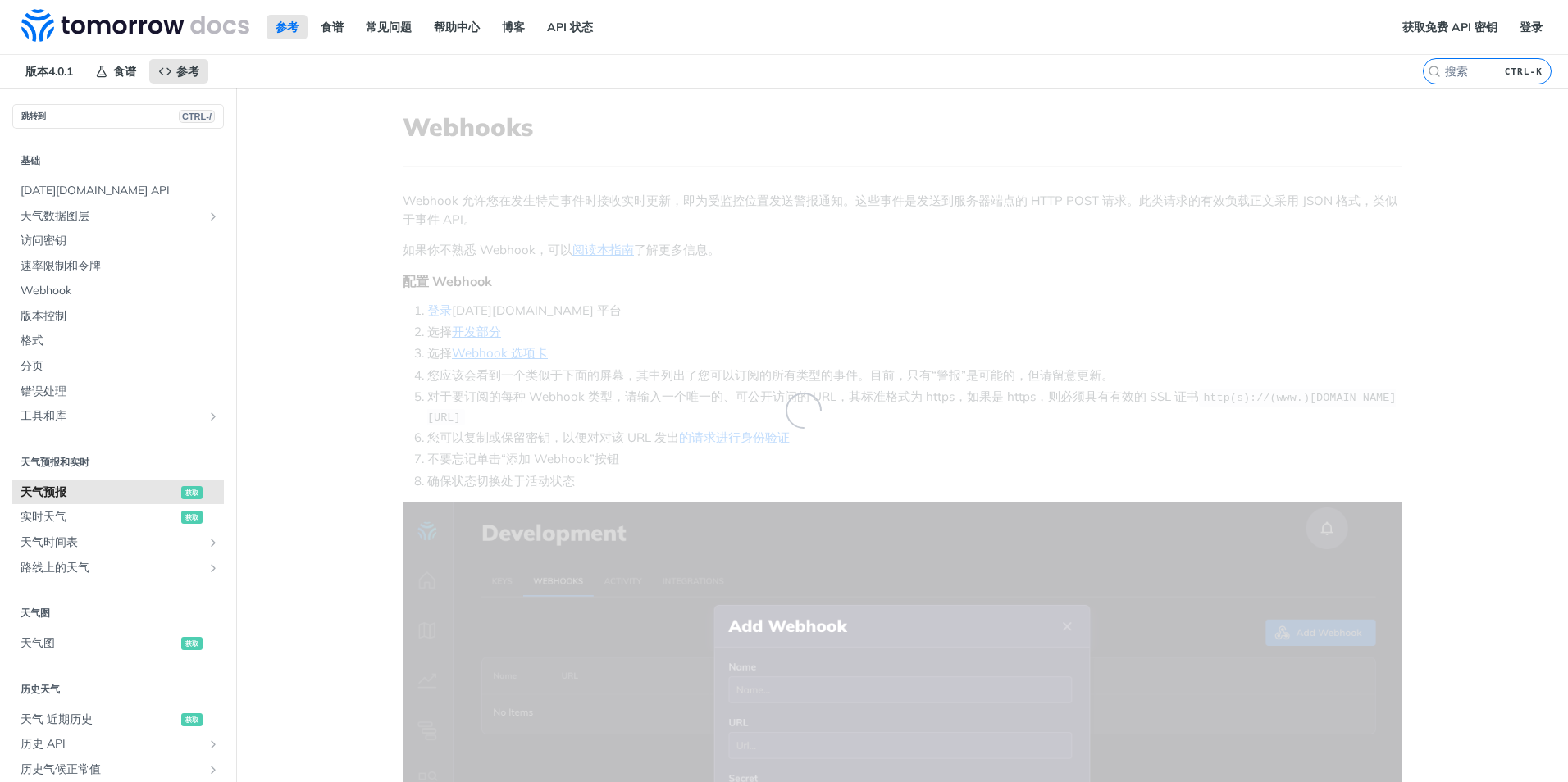
click at [88, 498] on span "天气预报" at bounding box center [99, 492] width 157 height 16
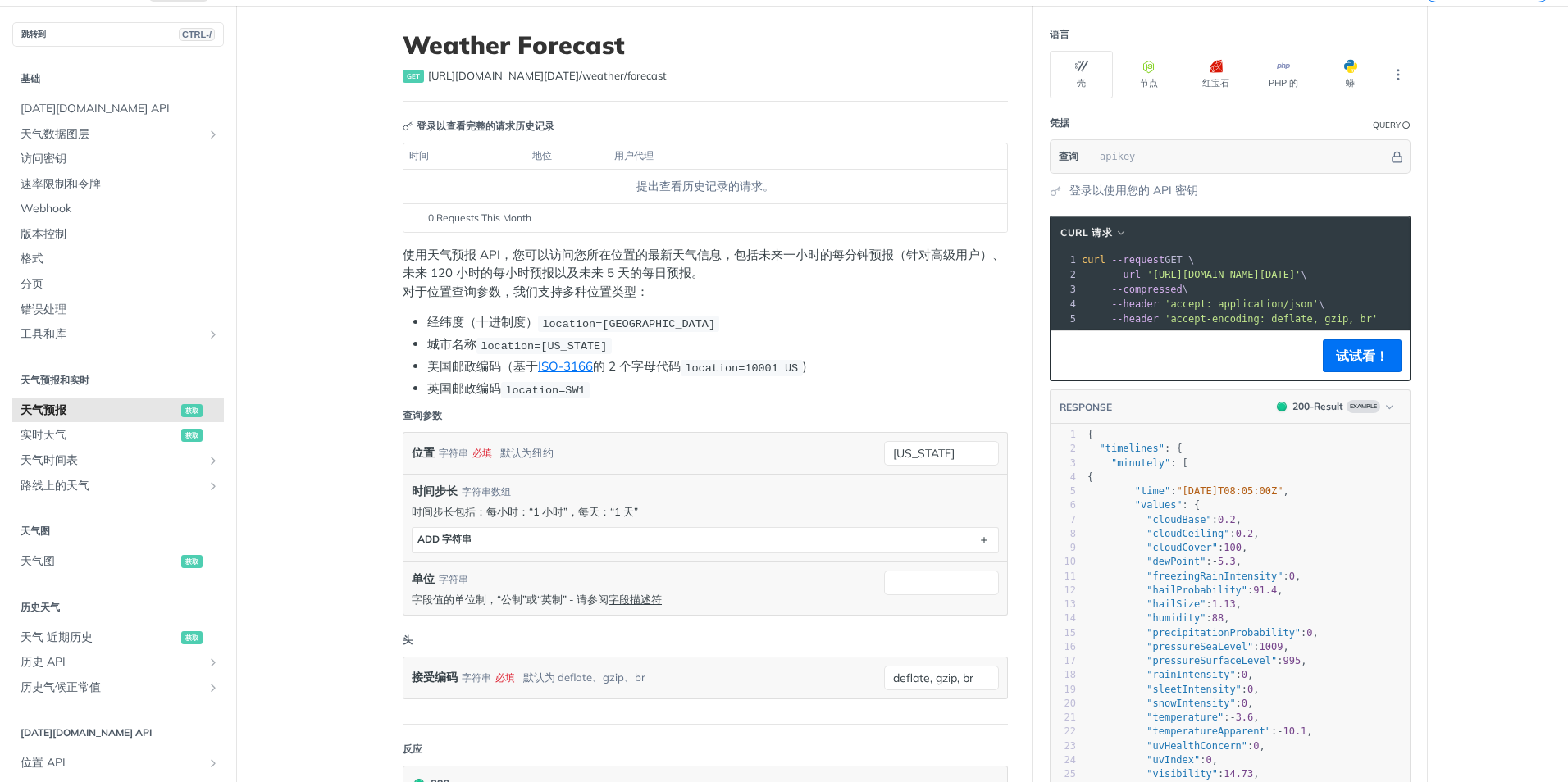
scroll to position [39, 0]
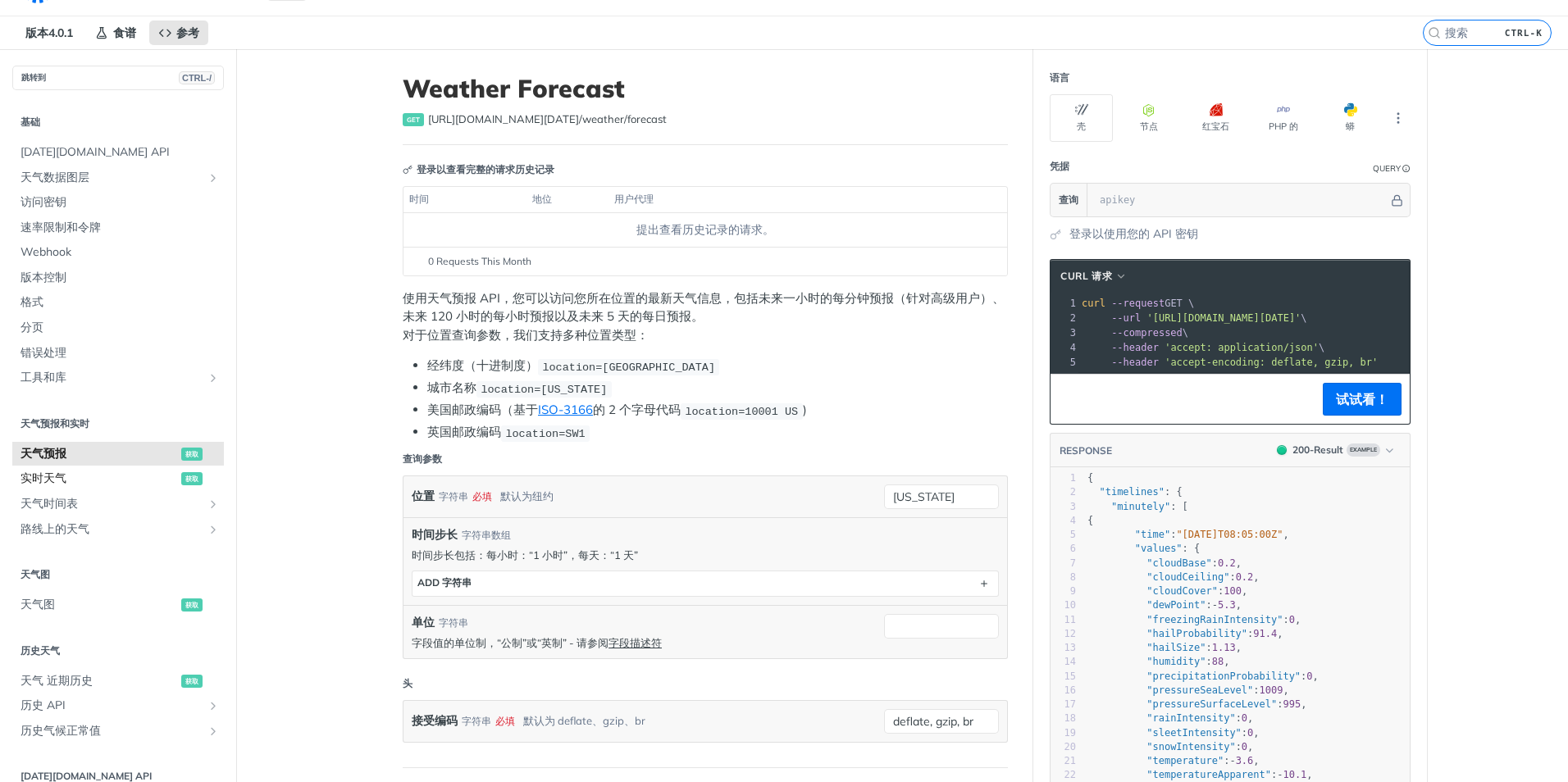
click at [103, 475] on span "实时天气" at bounding box center [99, 478] width 157 height 16
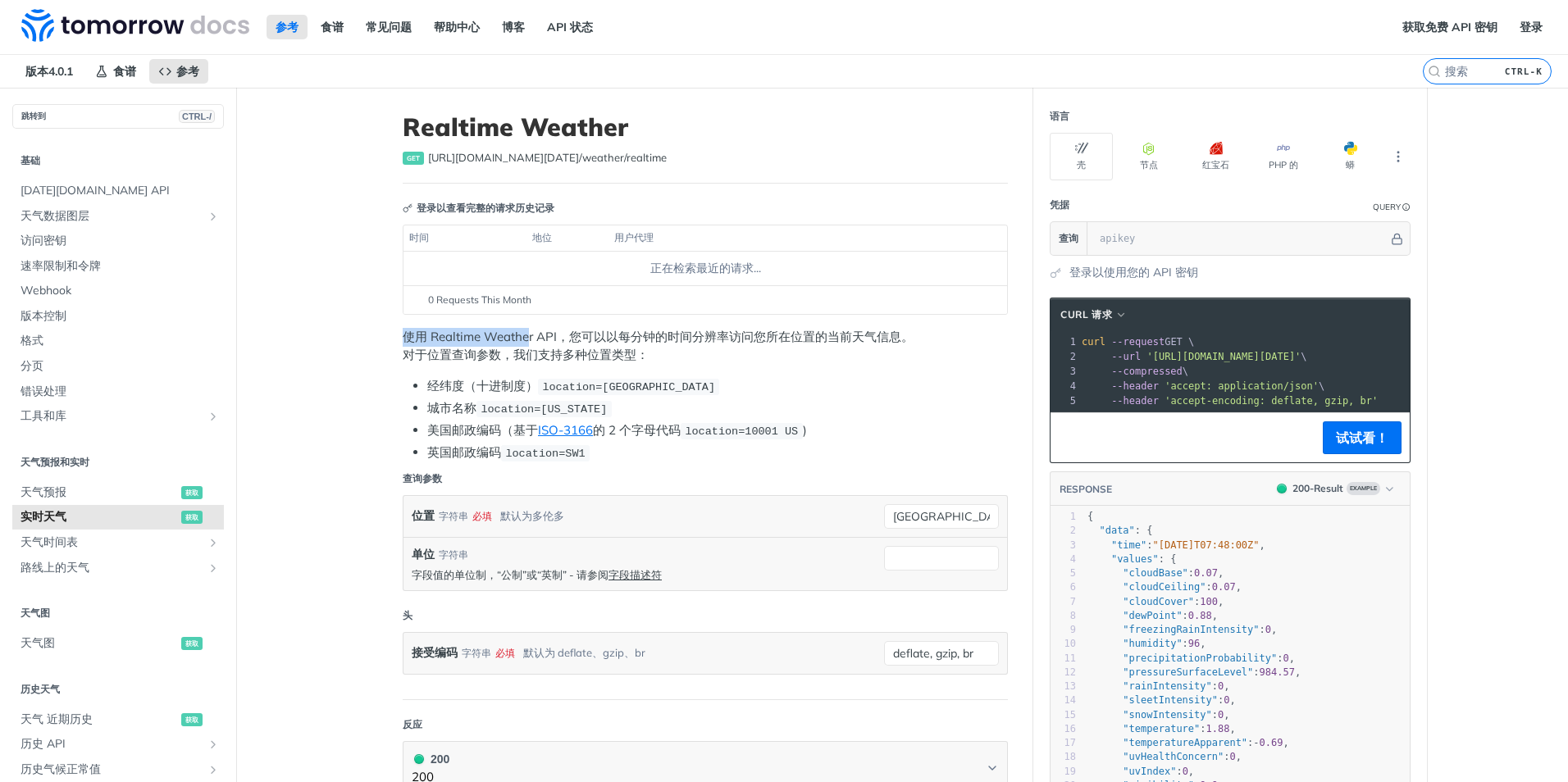
drag, startPoint x: 358, startPoint y: 336, endPoint x: 523, endPoint y: 344, distance: 165.2
drag, startPoint x: 523, startPoint y: 344, endPoint x: 661, endPoint y: 362, distance: 139.2
click at [661, 362] on p "使用 Realtime Weather API，您可以以每分钟的时间分辨率访问您所在位置的当前天气信息。 对于位置查询参数，我们支持多种位置类型：" at bounding box center [705, 346] width 605 height 37
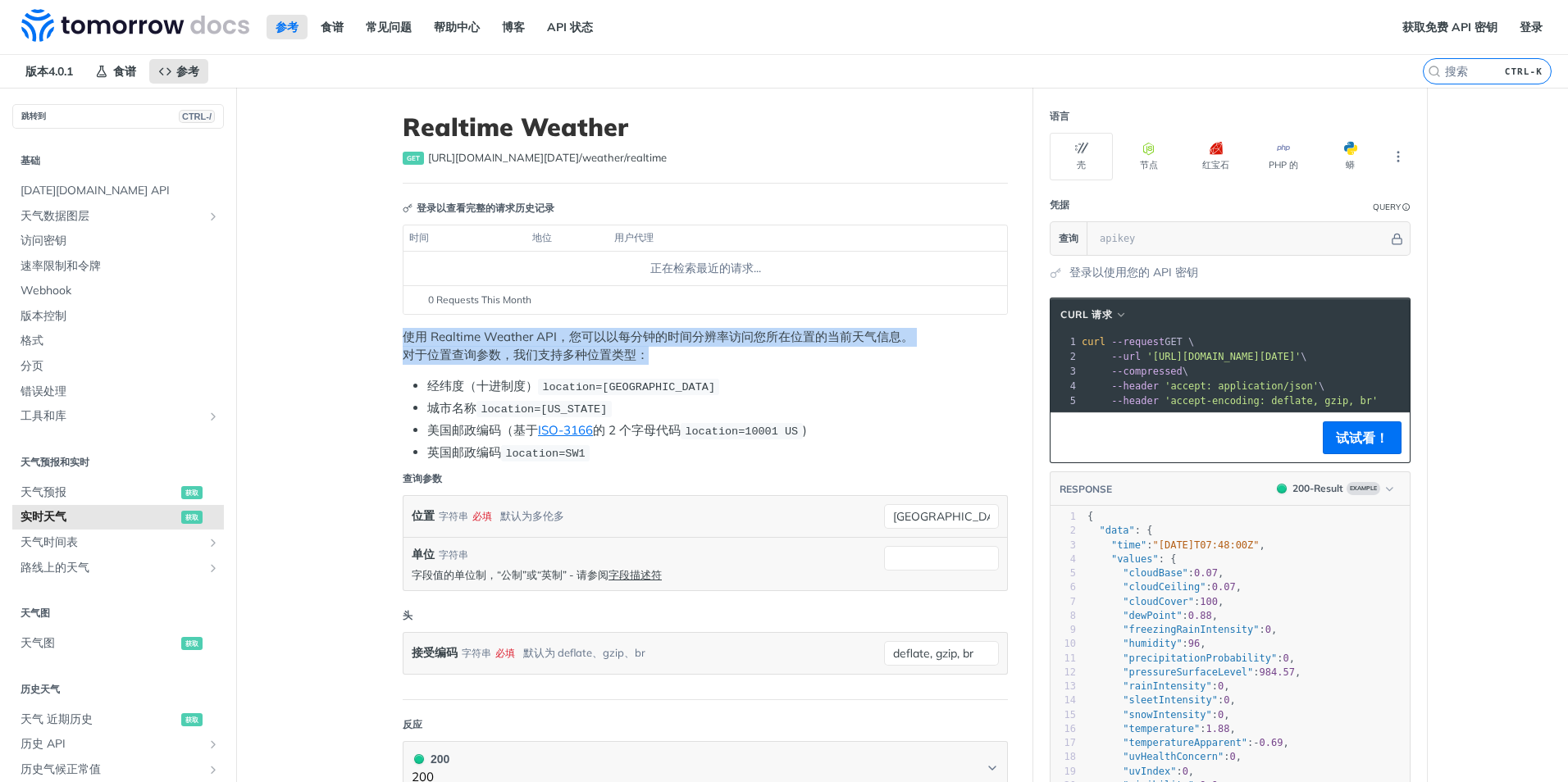
drag, startPoint x: 653, startPoint y: 357, endPoint x: 379, endPoint y: 335, distance: 274.9
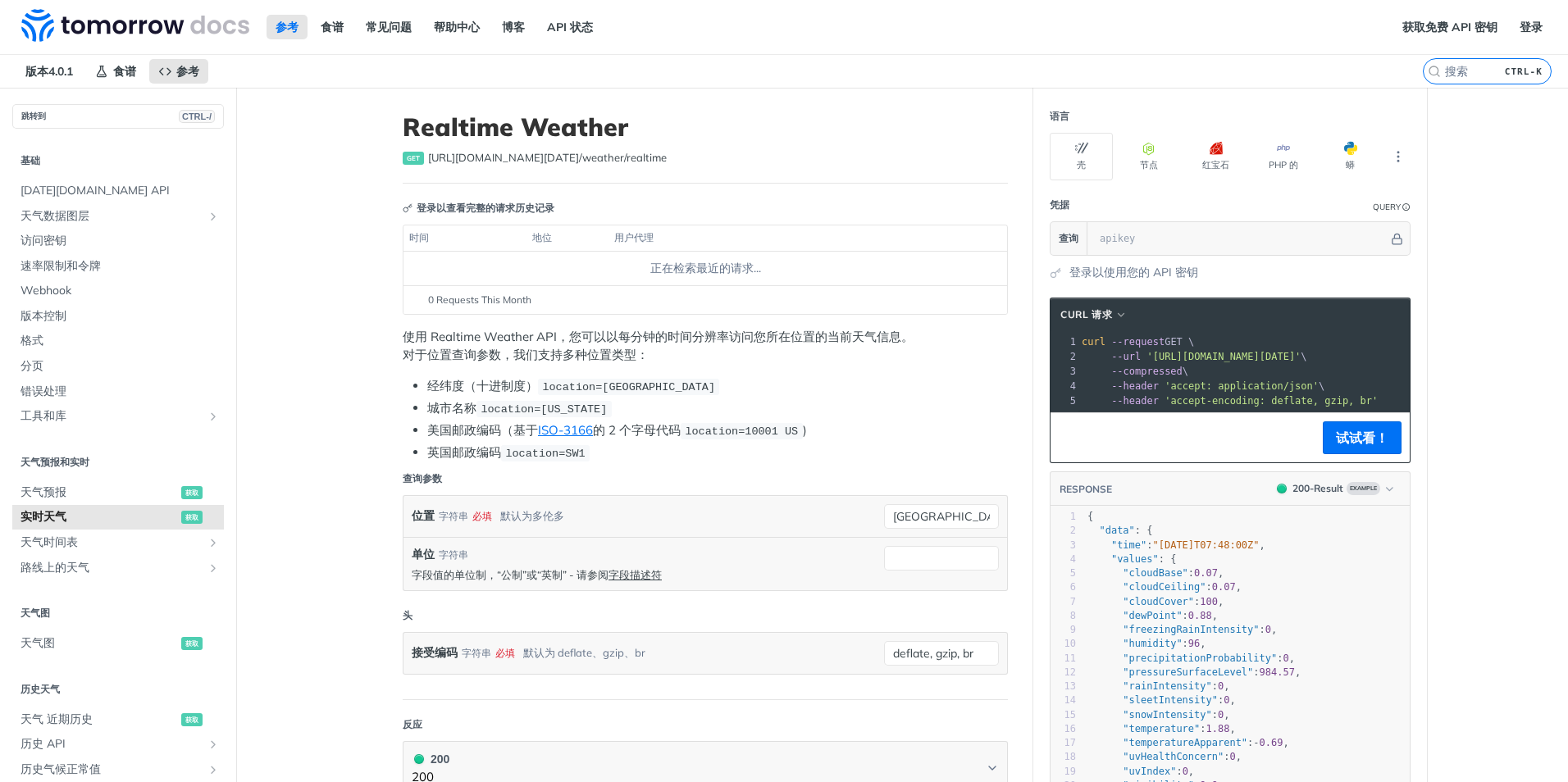
click at [835, 379] on li "经纬度（十进制度） location=42.3478, -71.0466" at bounding box center [717, 386] width 581 height 19
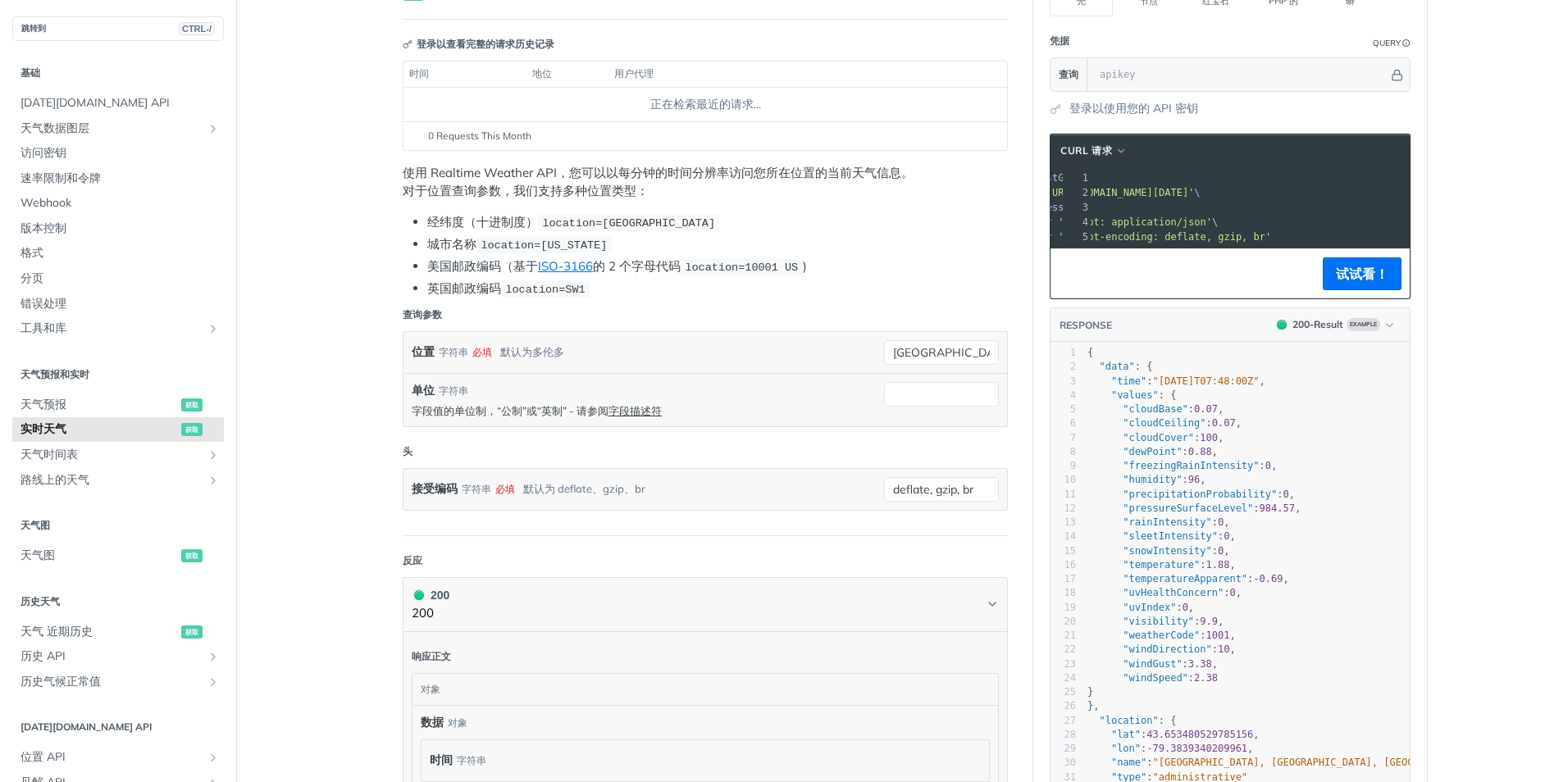
scroll to position [0, 108]
drag, startPoint x: 1149, startPoint y: 192, endPoint x: 1394, endPoint y: 192, distance: 245.0
click at [1194, 192] on span "'https://api.tomorrow.io/v4/weather/realtime?location=toronto'" at bounding box center [1116, 193] width 154 height 11
copy span "https://api.tomorrow.io/v4/weather/realtime?location=toronto"
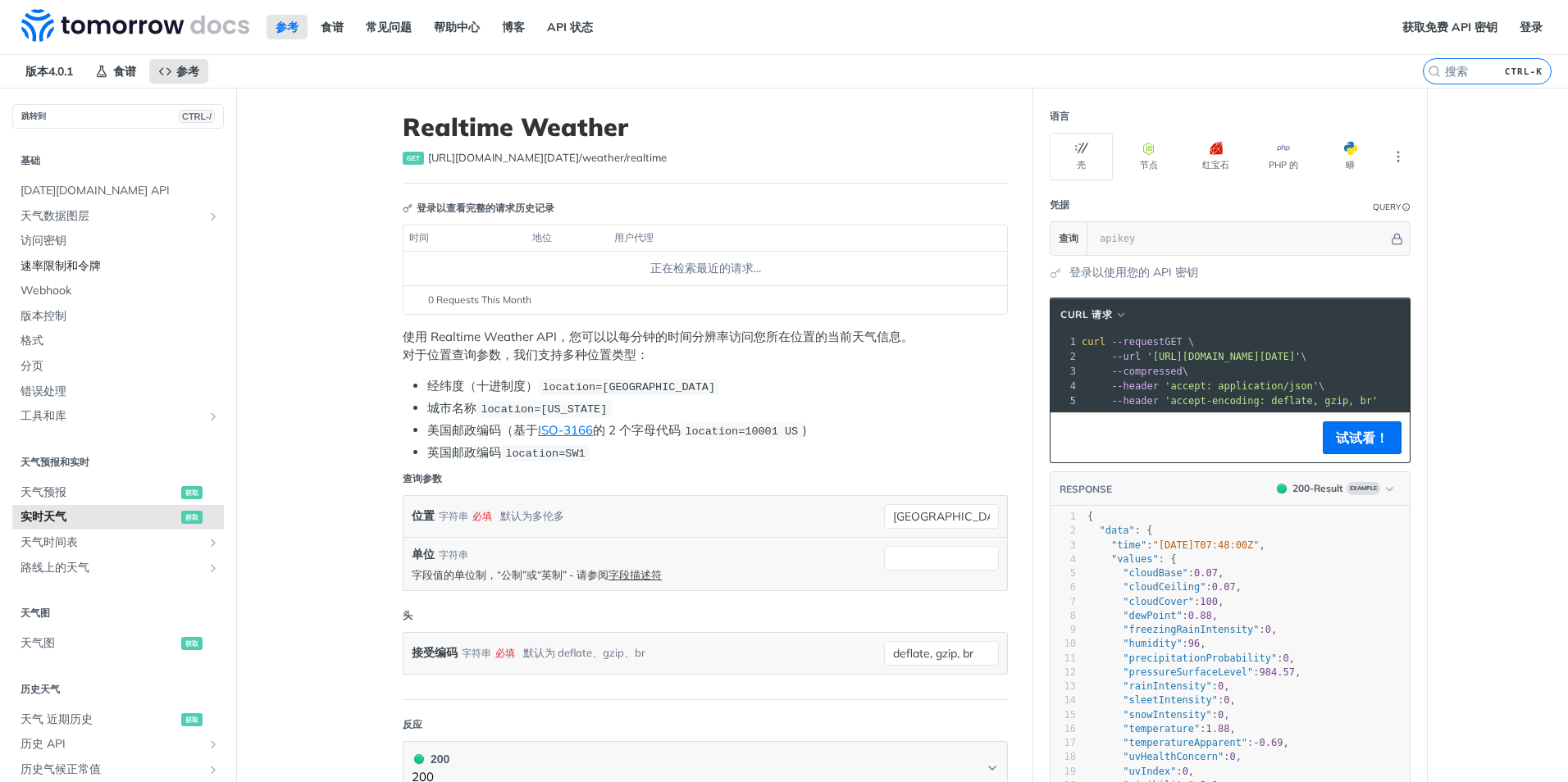
click at [105, 265] on span "速率限制和令牌" at bounding box center [120, 266] width 199 height 16
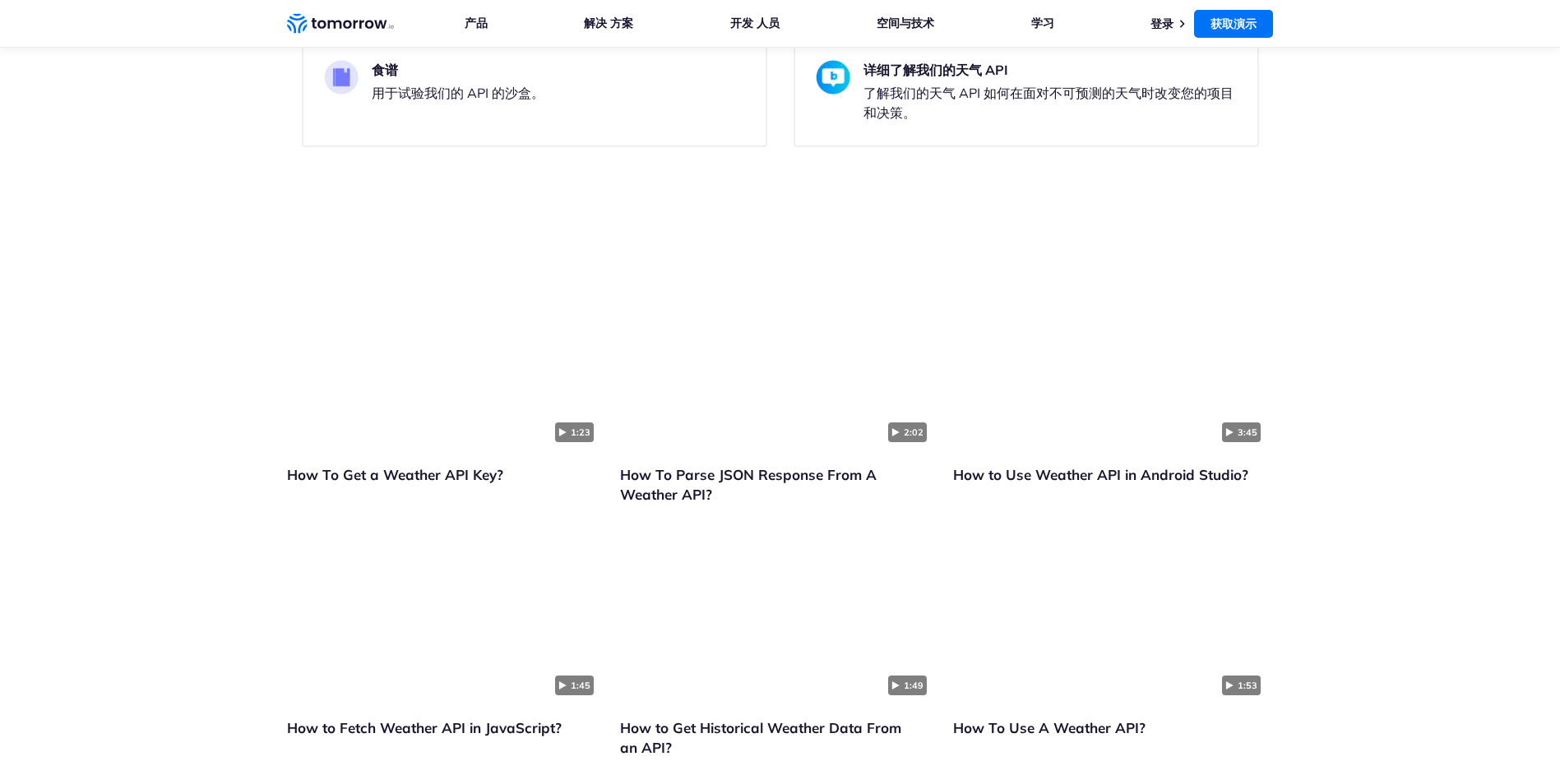
scroll to position [3618, 0]
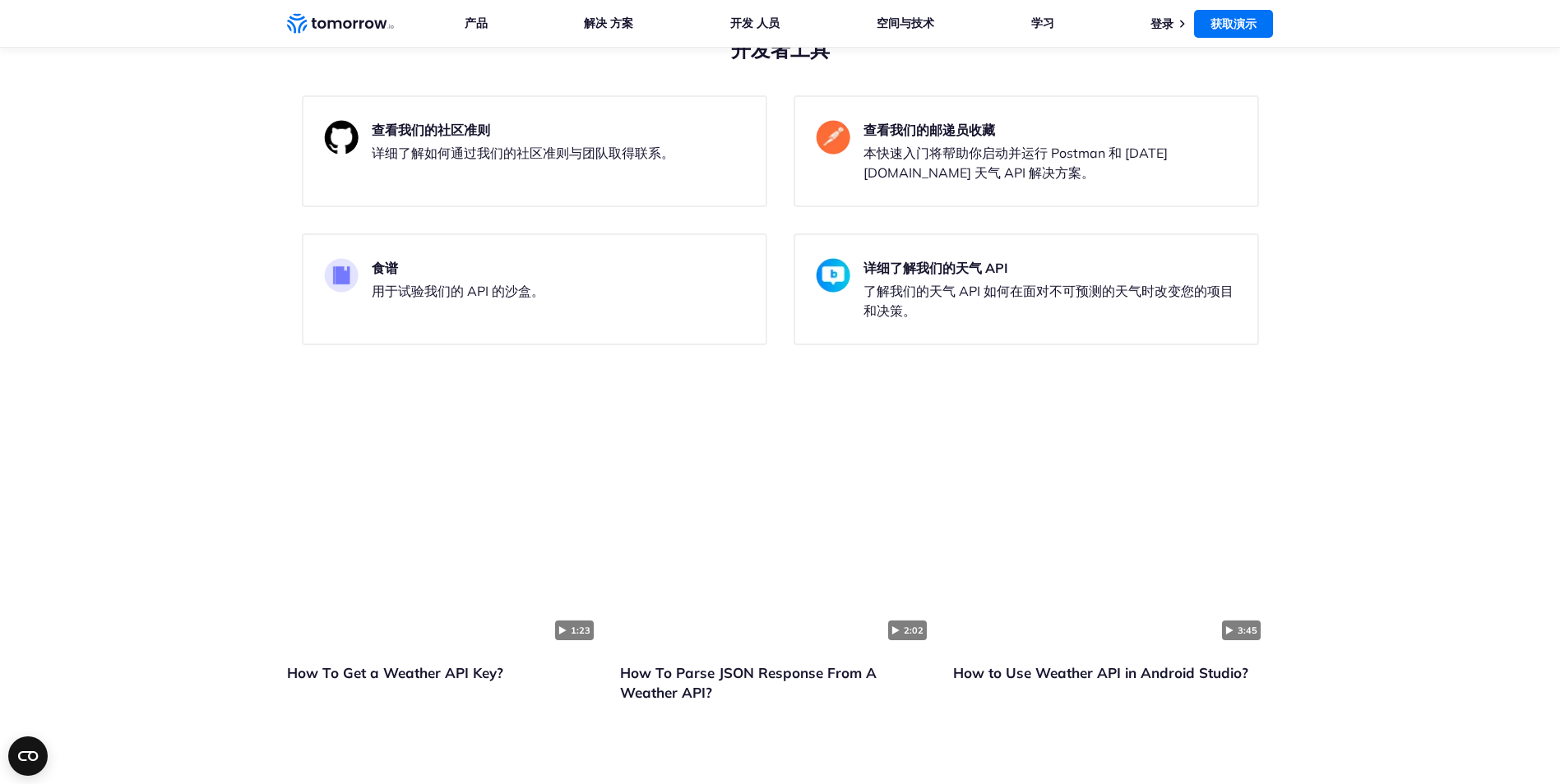
drag, startPoint x: 0, startPoint y: 0, endPoint x: 188, endPoint y: 255, distance: 316.8
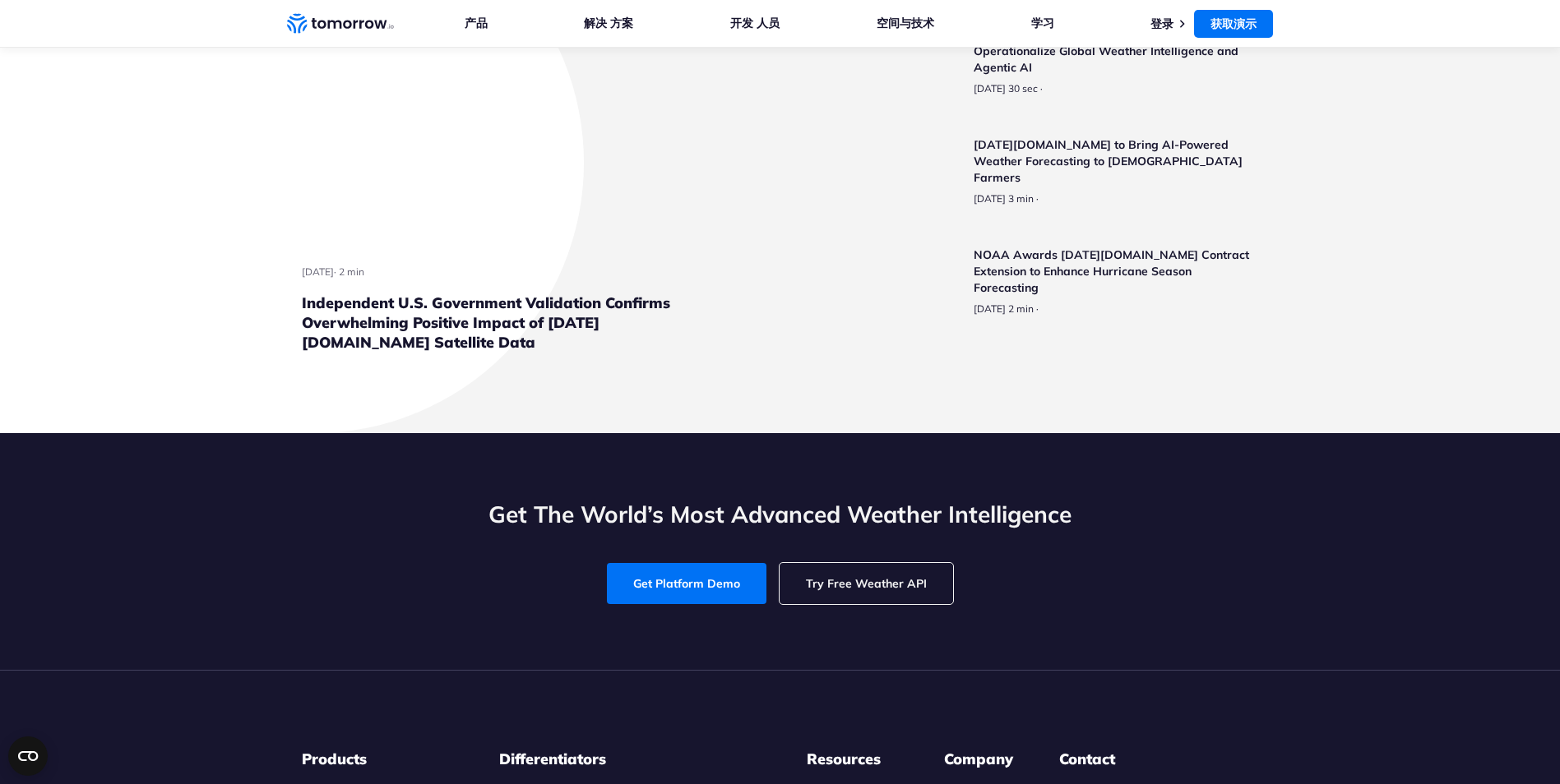
scroll to position [6003, 0]
